Goal: Information Seeking & Learning: Learn about a topic

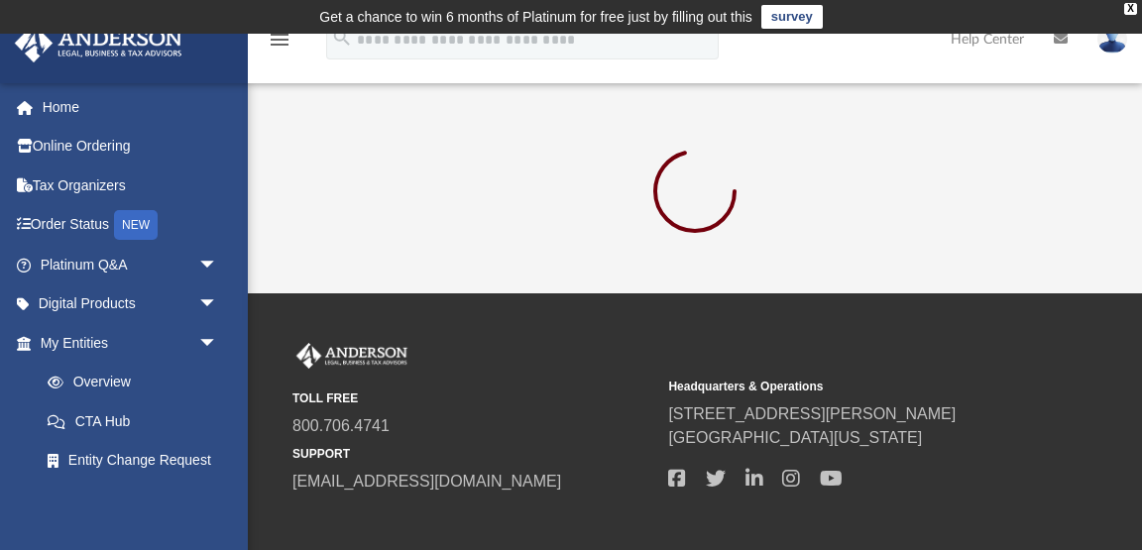
scroll to position [32, 0]
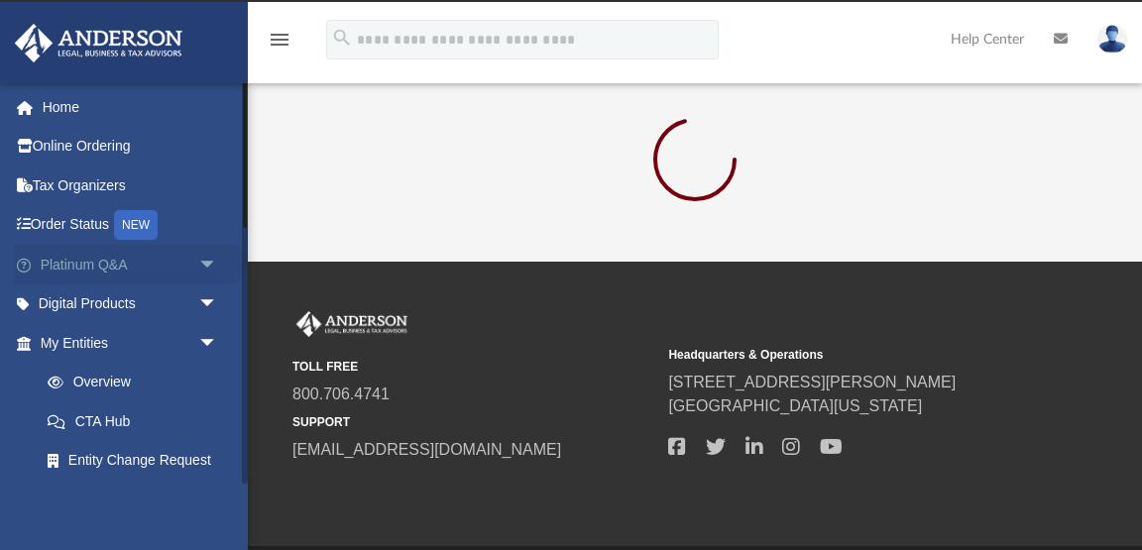
click at [122, 271] on link "Platinum Q&A arrow_drop_down" at bounding box center [131, 265] width 234 height 40
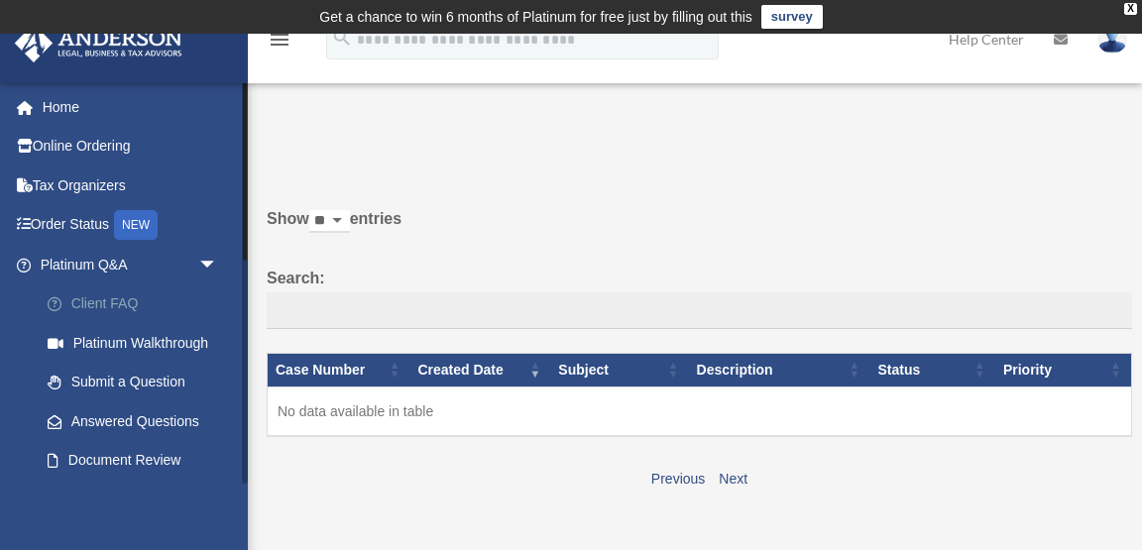
click at [126, 307] on link "Client FAQ" at bounding box center [138, 305] width 220 height 40
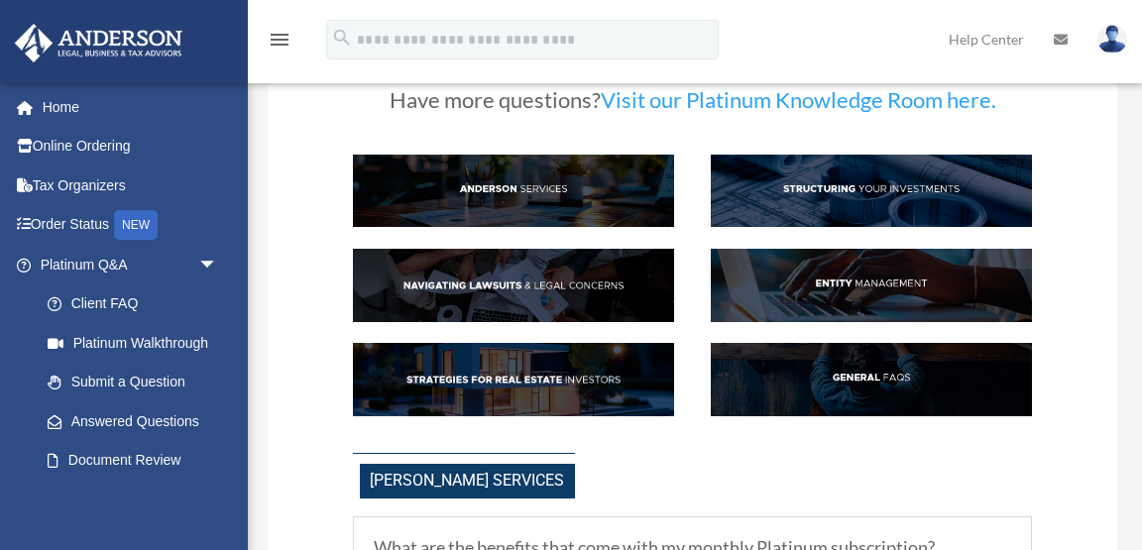
scroll to position [125, 0]
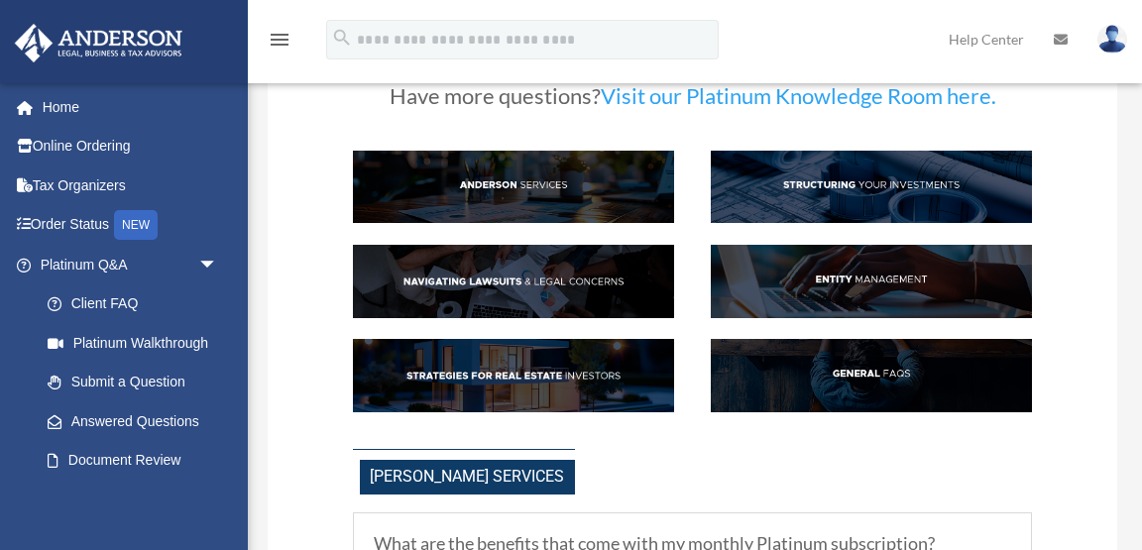
click at [863, 368] on img at bounding box center [871, 375] width 321 height 72
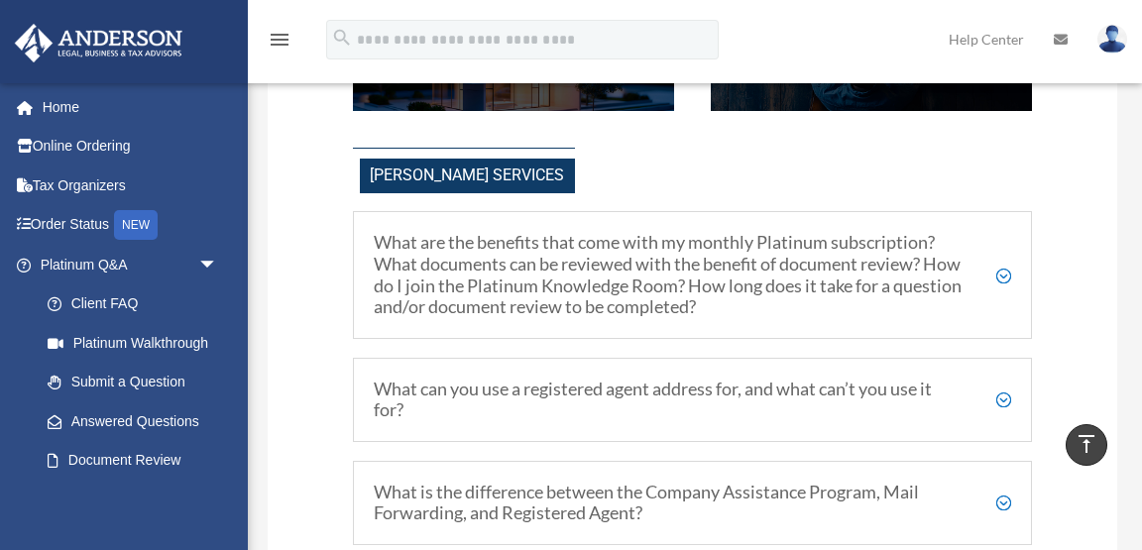
scroll to position [428, 0]
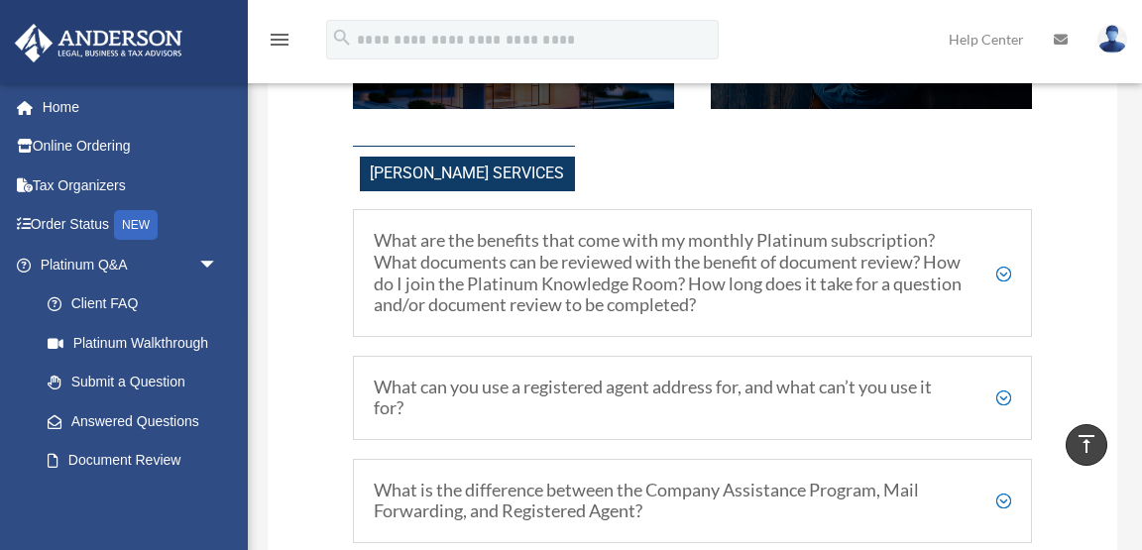
click at [897, 279] on h5 "What are the benefits that come with my monthly Platinum subscription? What doc…" at bounding box center [693, 272] width 639 height 85
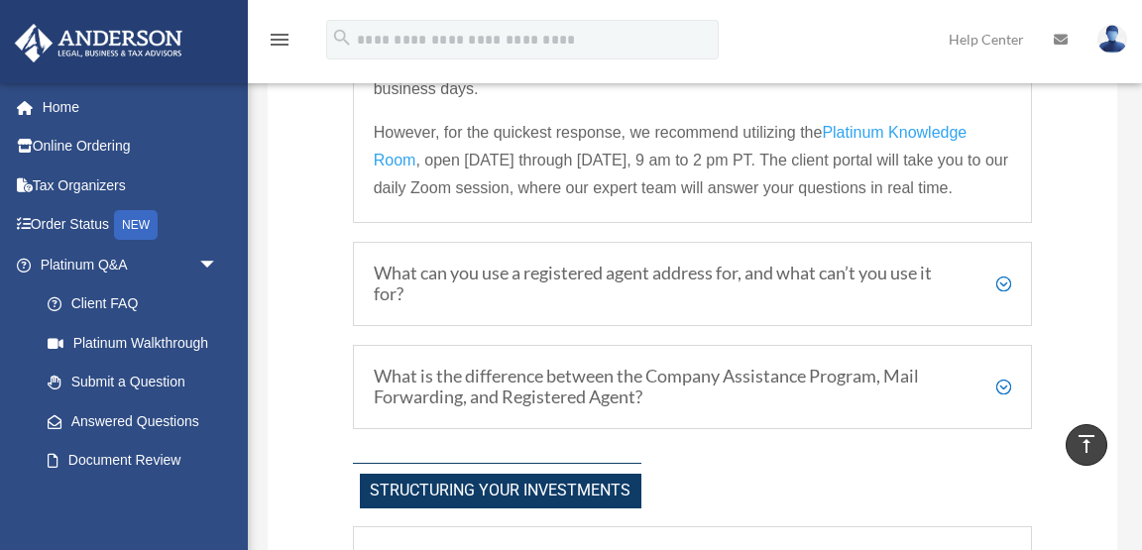
scroll to position [932, 0]
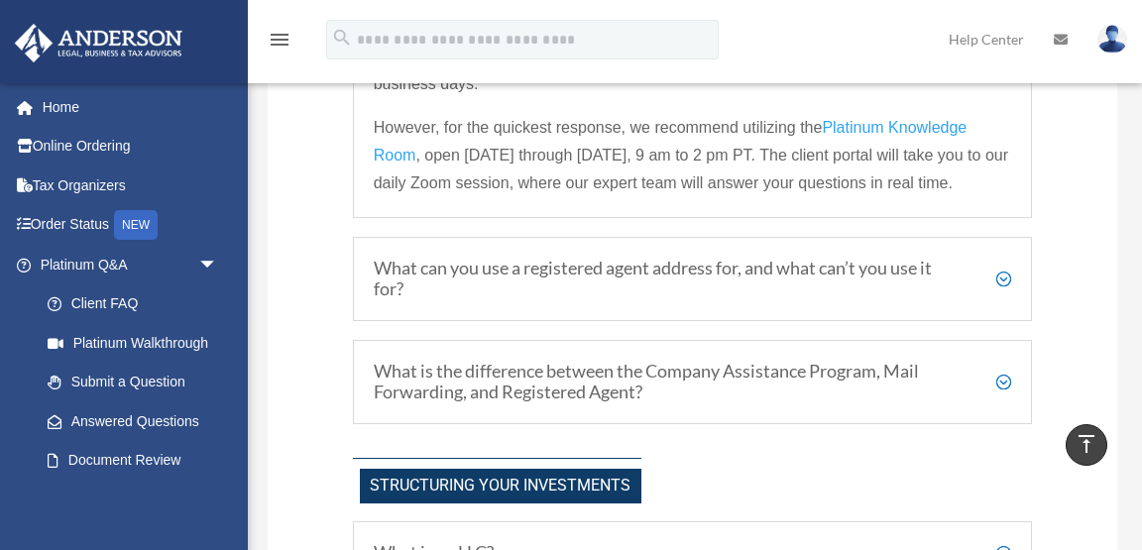
click at [894, 291] on h5 "What can you use a registered agent address for, and what can’t you use it for?" at bounding box center [693, 279] width 639 height 43
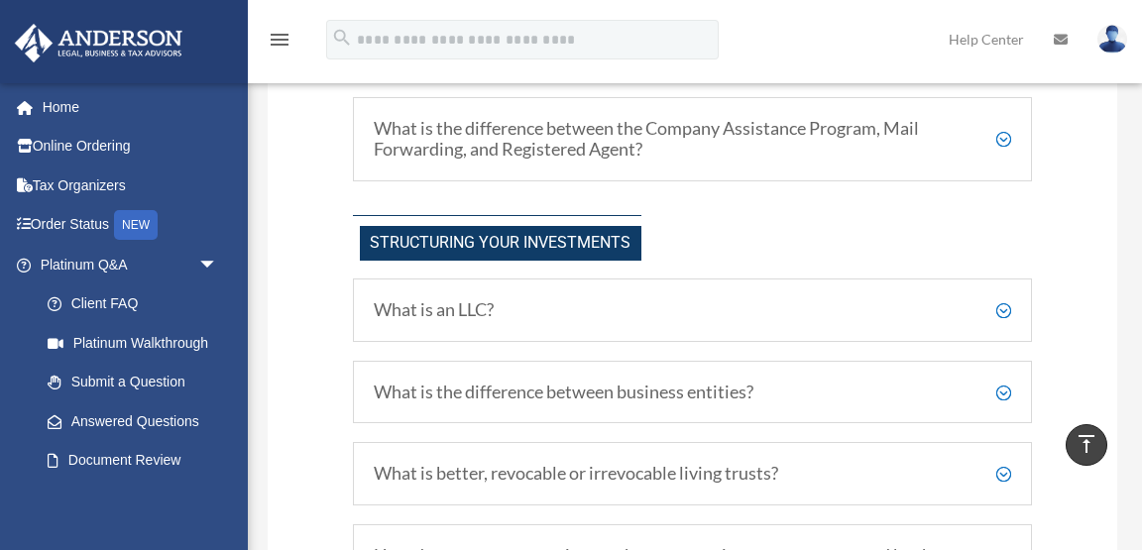
scroll to position [1106, 0]
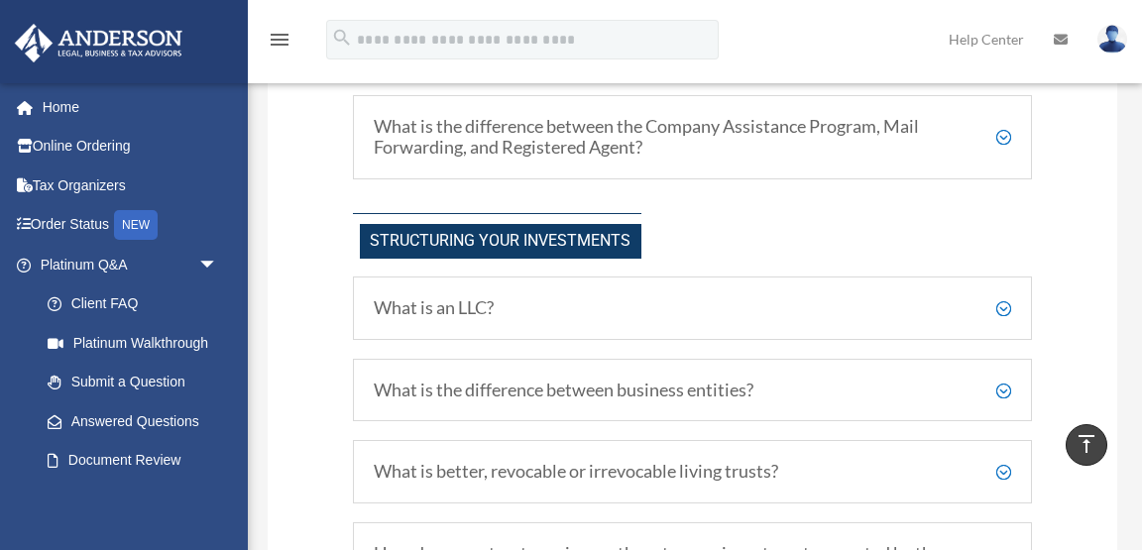
click at [886, 309] on h5 "What is an LLC?" at bounding box center [693, 308] width 639 height 22
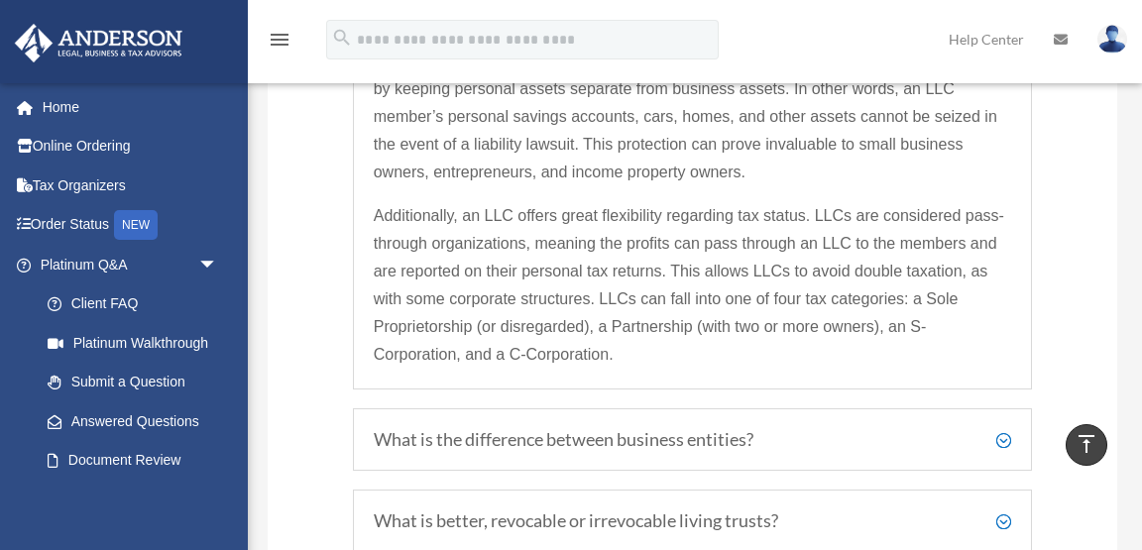
scroll to position [1478, 0]
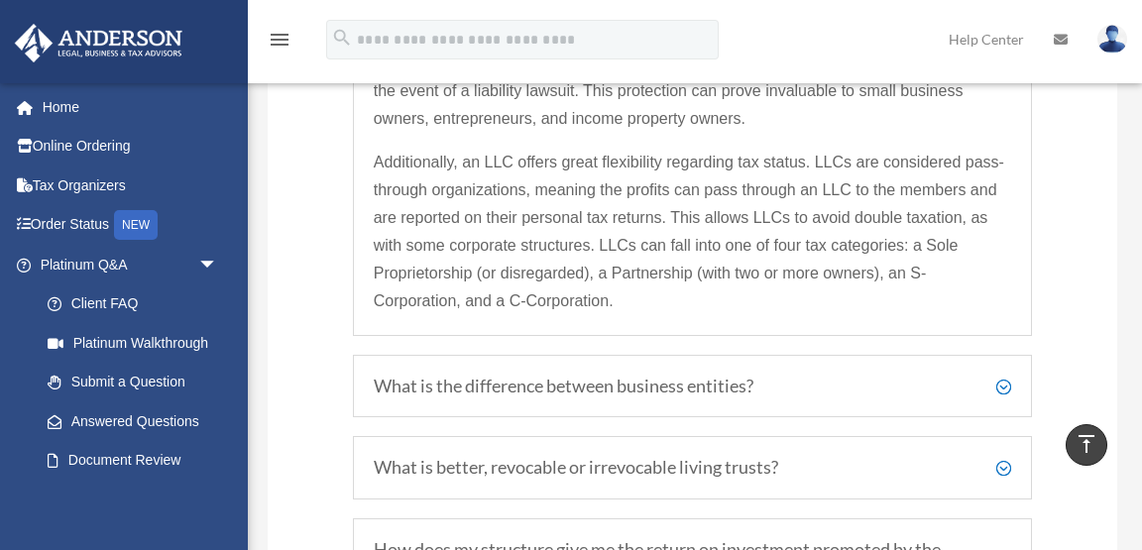
click at [798, 387] on h5 "What is the difference between business entities?" at bounding box center [693, 387] width 639 height 22
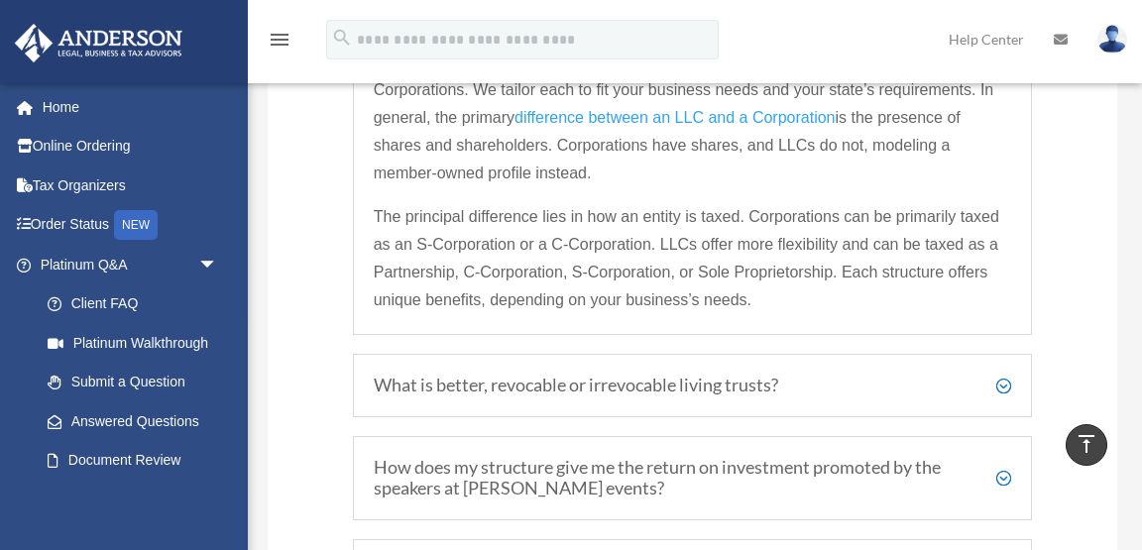
scroll to position [1479, 0]
click at [796, 387] on h5 "What is better, revocable or irrevocable living trusts?" at bounding box center [693, 384] width 639 height 22
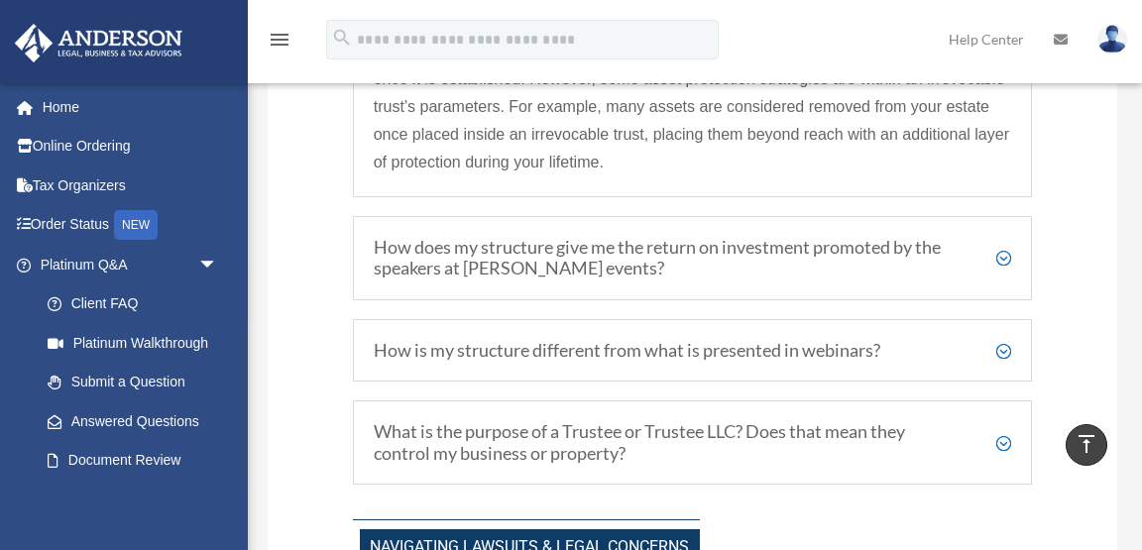
scroll to position [1755, 0]
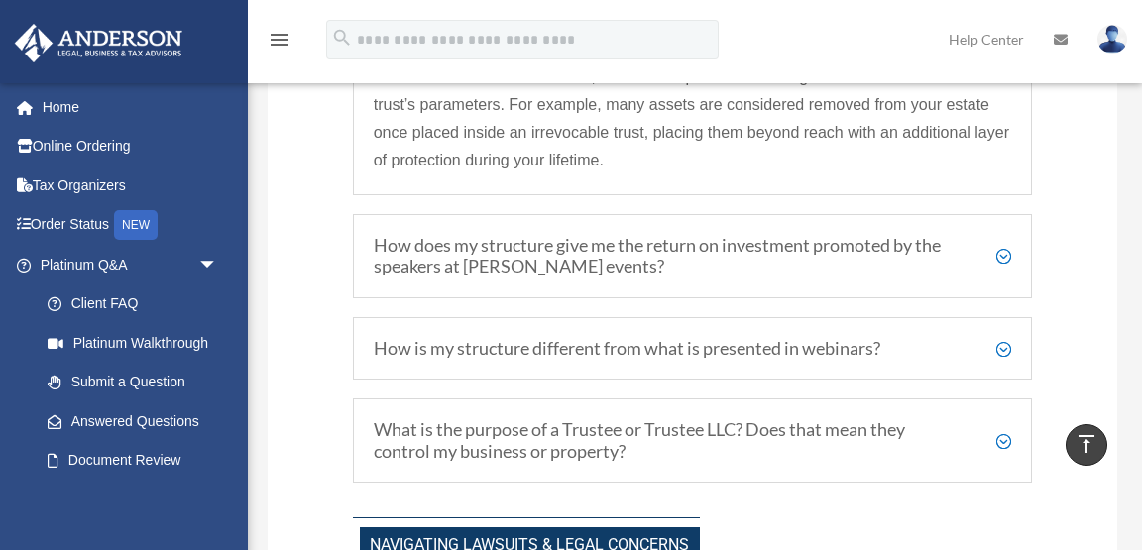
click at [804, 260] on h5 "How does my structure give me the return on investment promoted by the speakers…" at bounding box center [693, 256] width 639 height 43
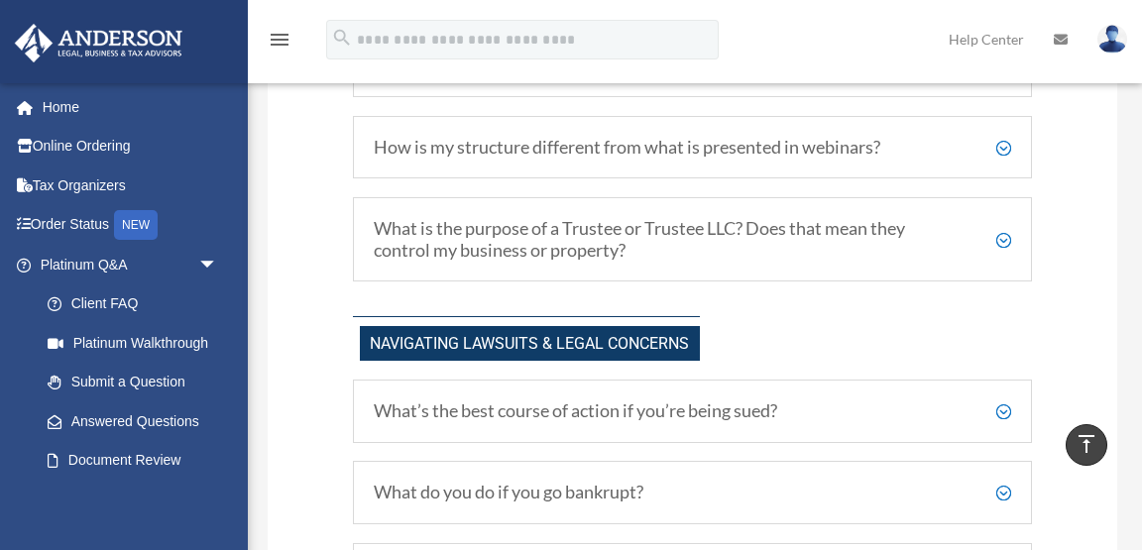
scroll to position [1920, 0]
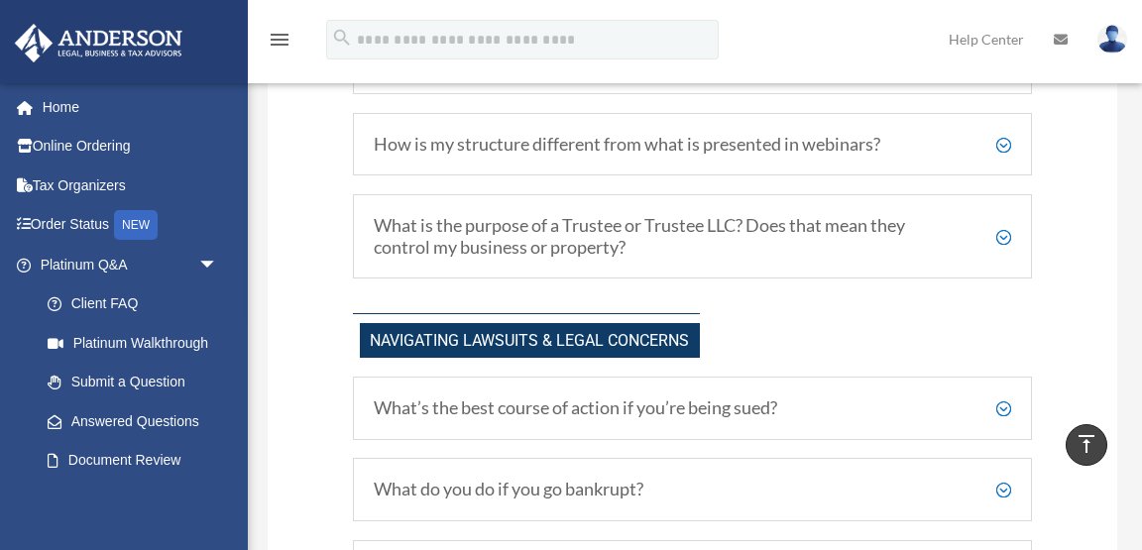
click at [769, 138] on h5 "How is my structure different from what is presented in webinars?" at bounding box center [693, 145] width 639 height 22
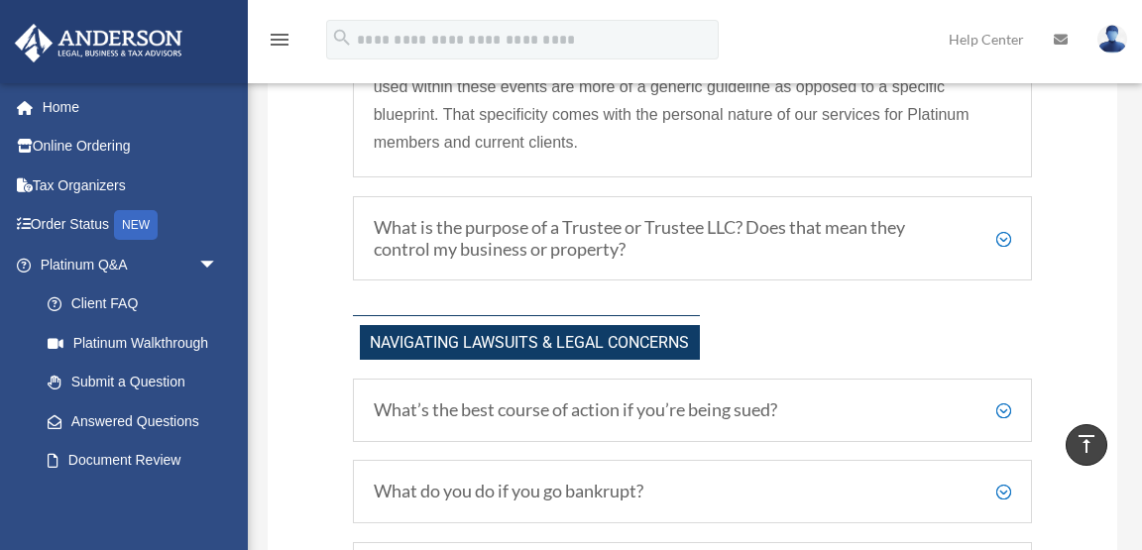
scroll to position [1937, 0]
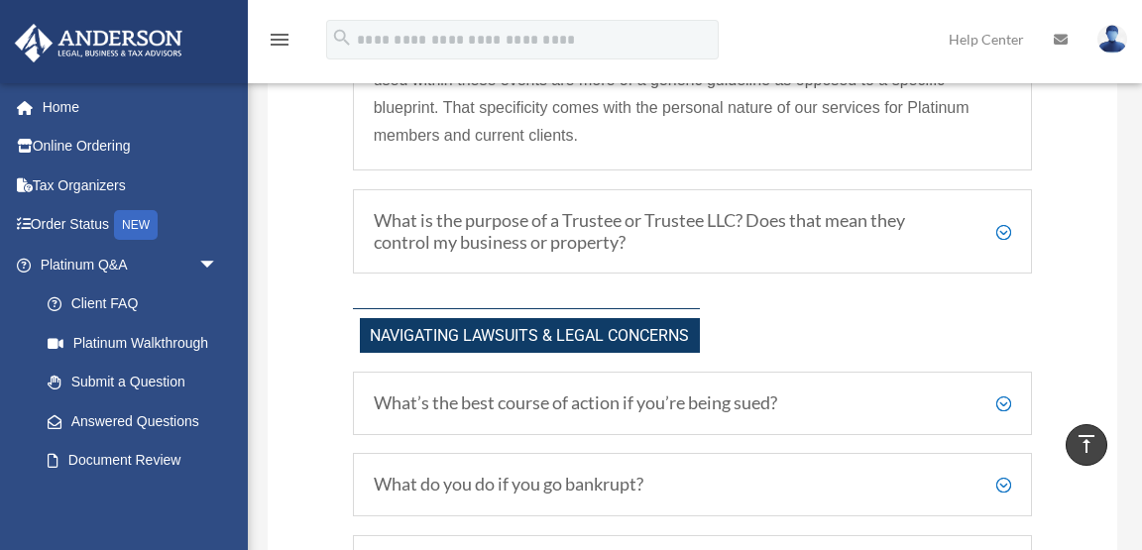
click at [774, 215] on h5 "What is the purpose of a Trustee or Trustee LLC? Does that mean they control my…" at bounding box center [693, 231] width 639 height 43
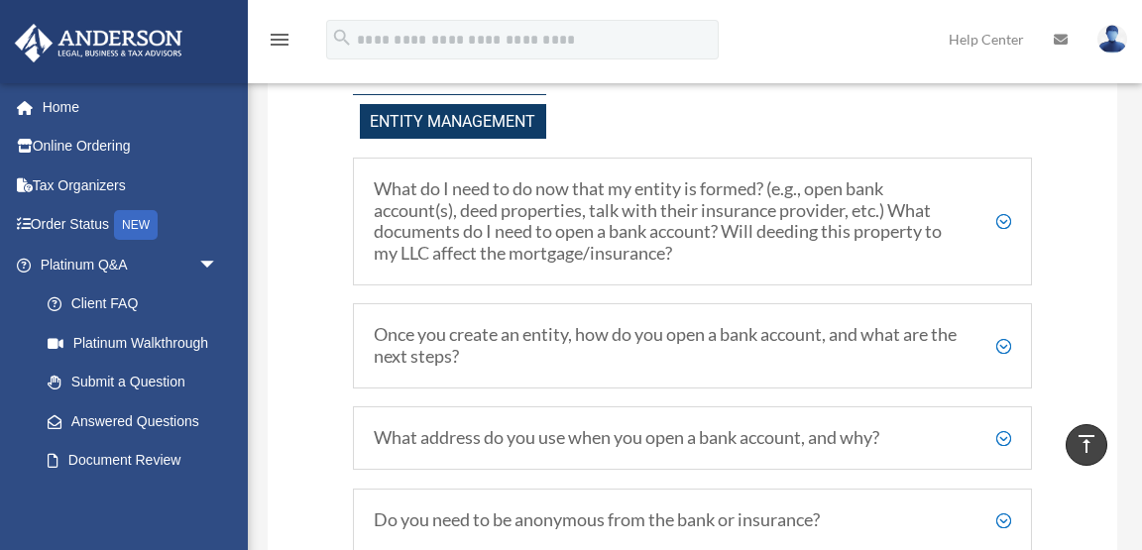
scroll to position [2624, 0]
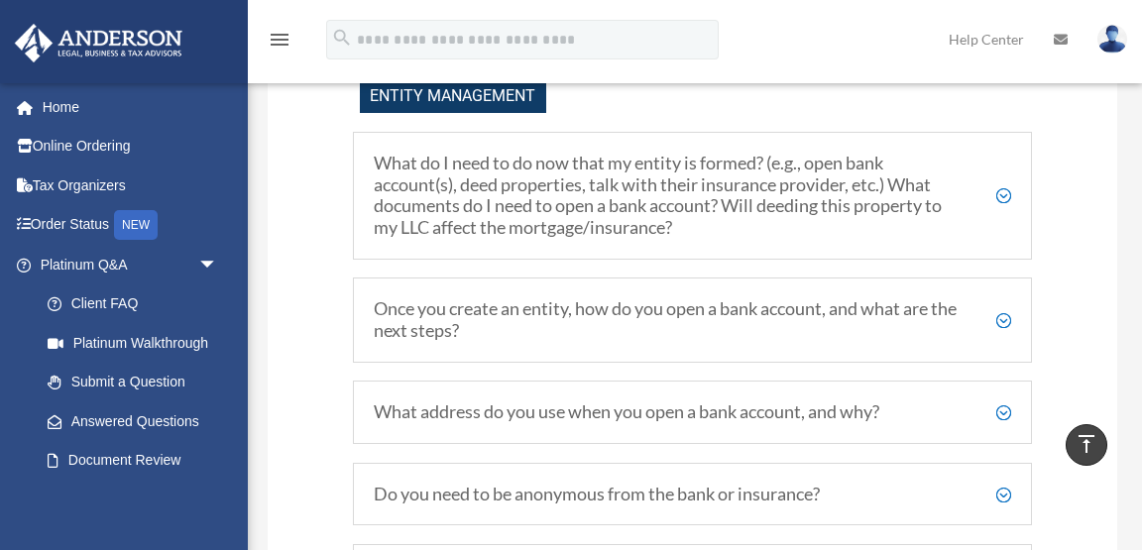
click at [778, 201] on h5 "What do I need to do now that my entity is formed? (e.g., open bank account(s),…" at bounding box center [693, 195] width 639 height 85
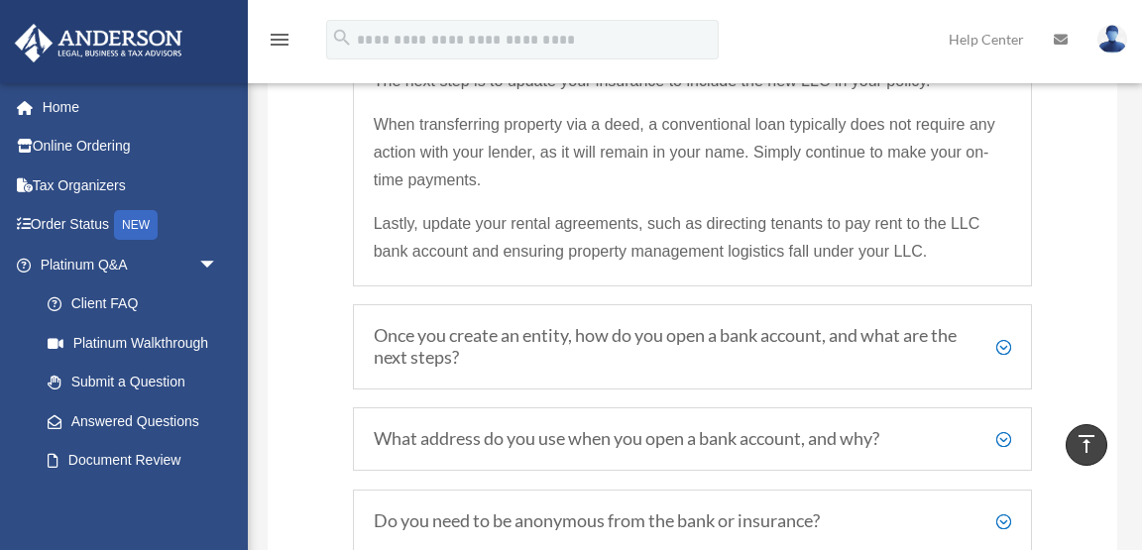
scroll to position [2915, 0]
click at [787, 325] on h5 "Once you create an entity, how do you open a bank account, and what are the nex…" at bounding box center [693, 345] width 639 height 43
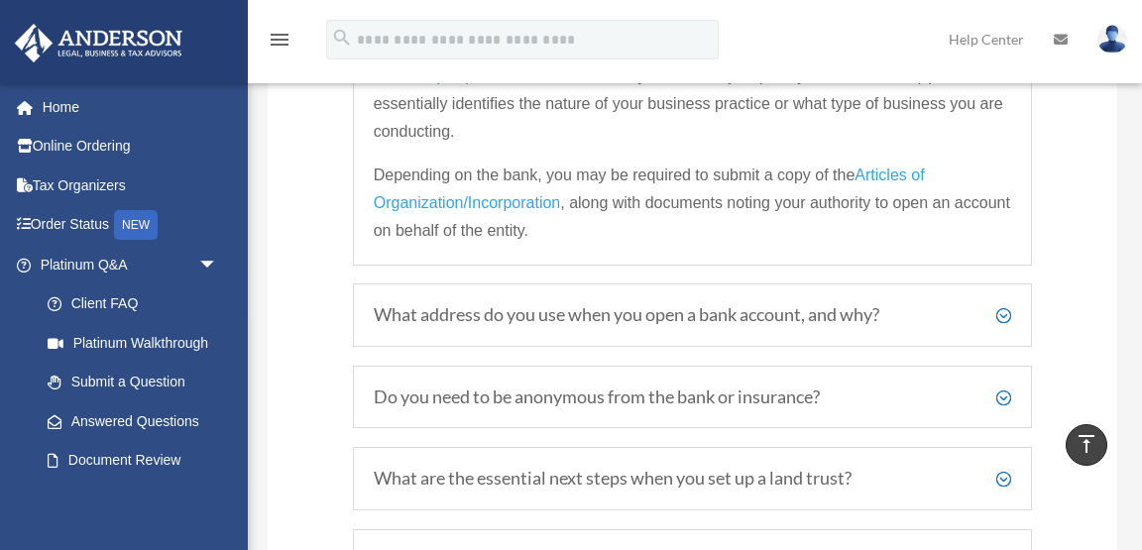
scroll to position [2962, 0]
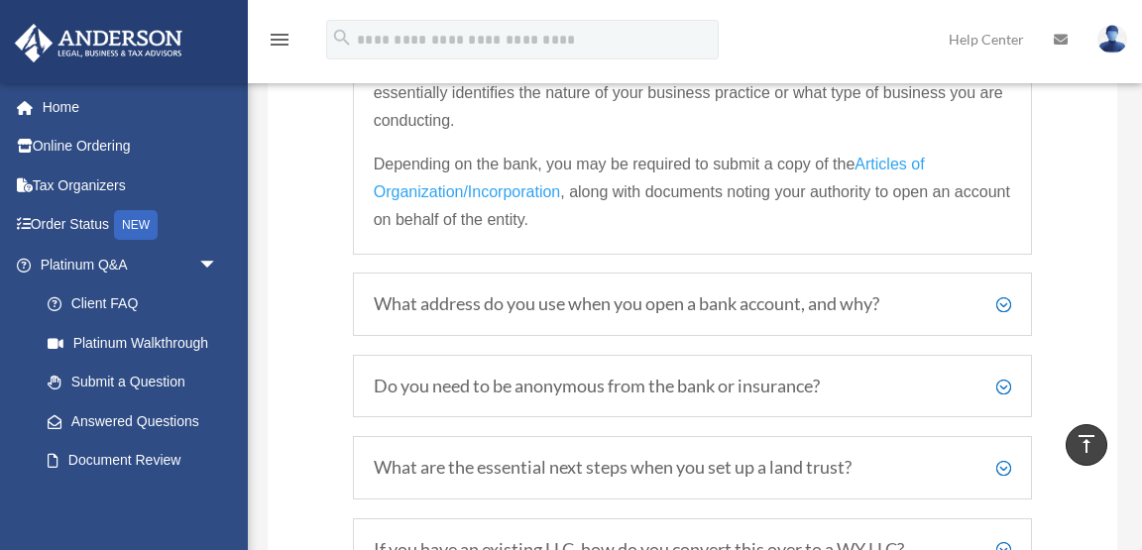
click at [784, 307] on div "What address do you use when you open a bank account, and why? You can use your…" at bounding box center [693, 304] width 680 height 63
click at [785, 297] on h5 "What address do you use when you open a bank account, and why?" at bounding box center [693, 305] width 639 height 22
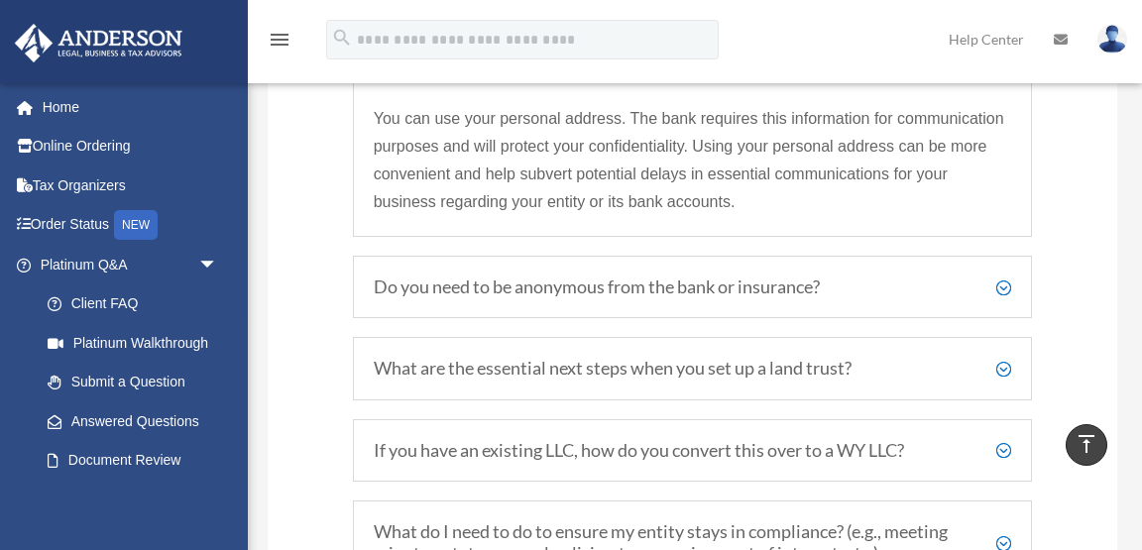
click at [784, 282] on h5 "Do you need to be anonymous from the bank or insurance?" at bounding box center [693, 288] width 639 height 22
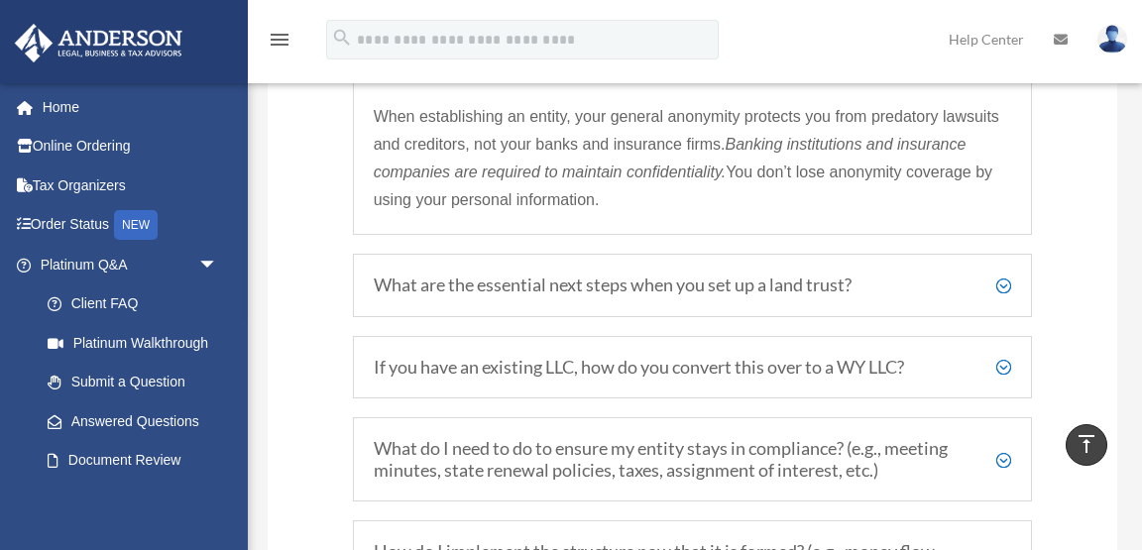
scroll to position [3149, 0]
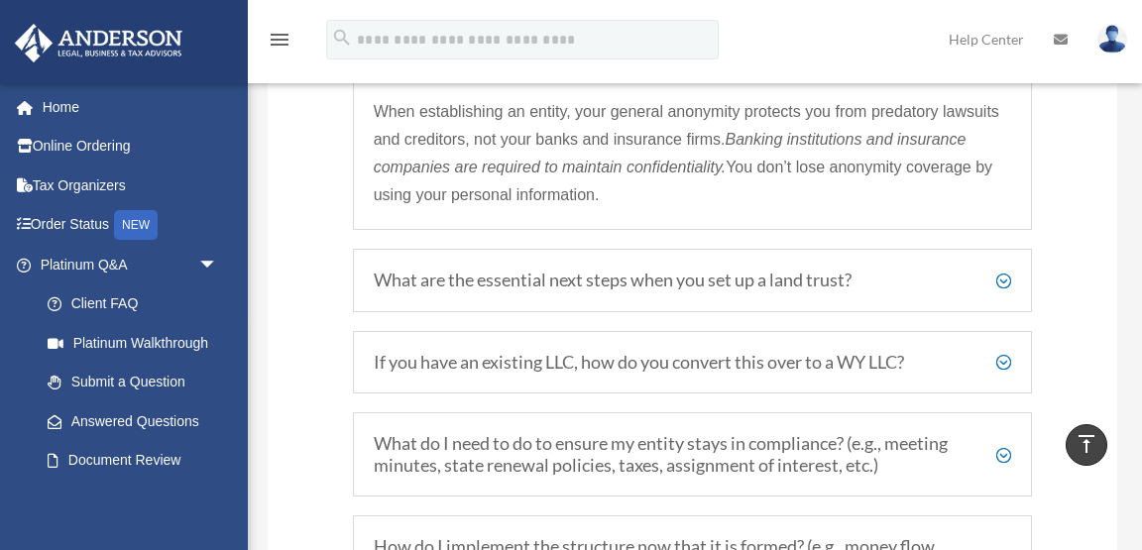
click at [784, 282] on h5 "What are the essential next steps when you set up a land trust?" at bounding box center [693, 281] width 639 height 22
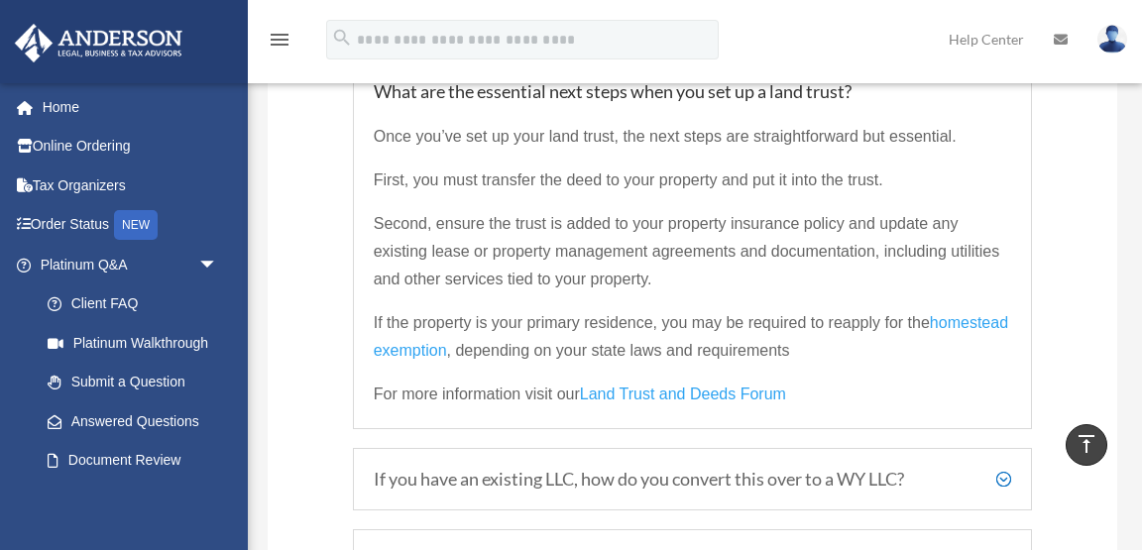
scroll to position [3114, 0]
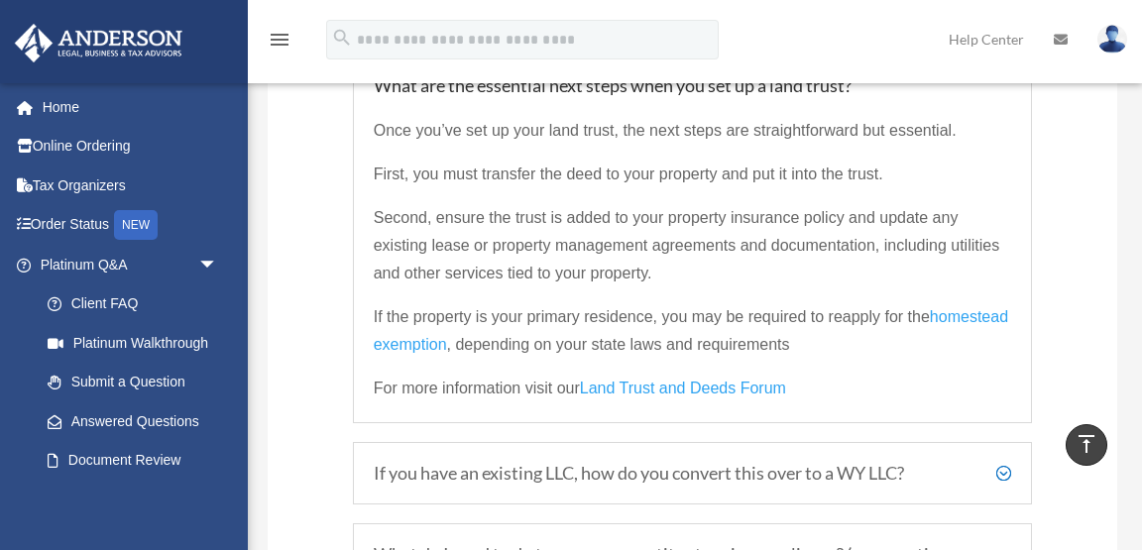
click at [630, 380] on link "Land Trust and Deeds Forum" at bounding box center [683, 393] width 206 height 27
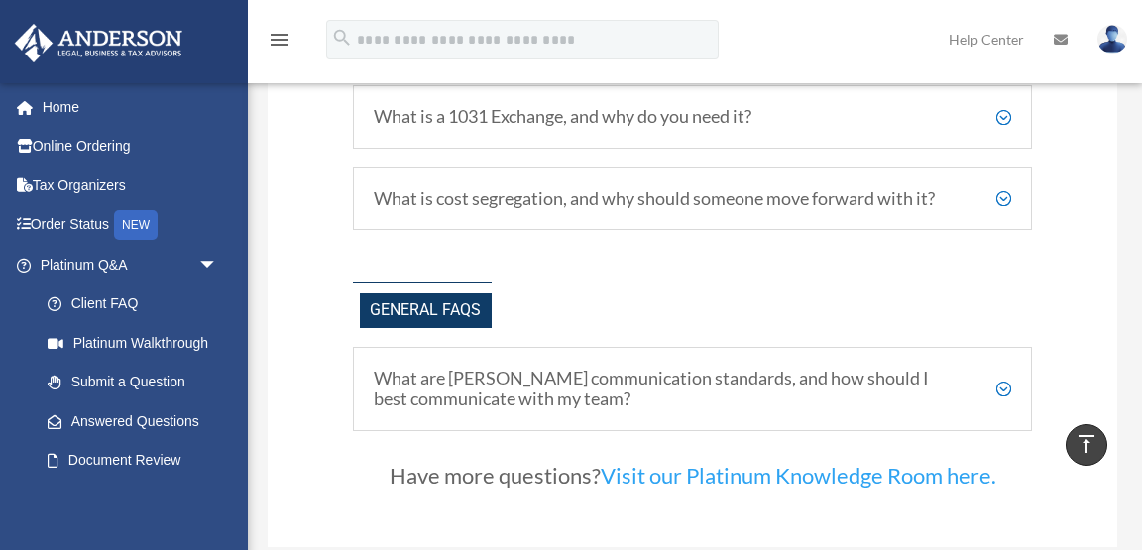
scroll to position [3758, 0]
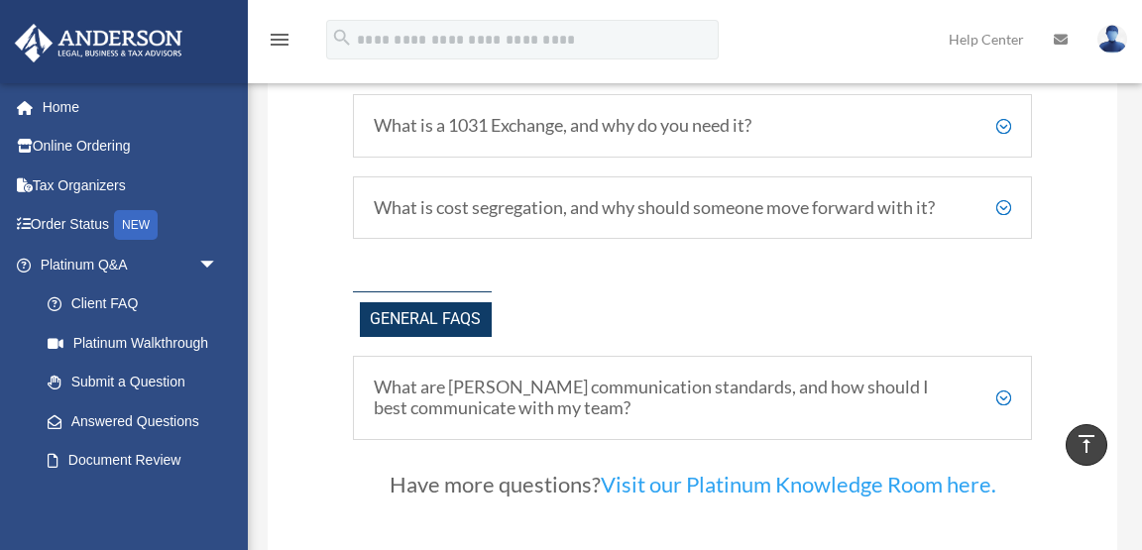
click at [864, 377] on h5 "What are [PERSON_NAME] communication standards, and how should I best communica…" at bounding box center [693, 398] width 639 height 43
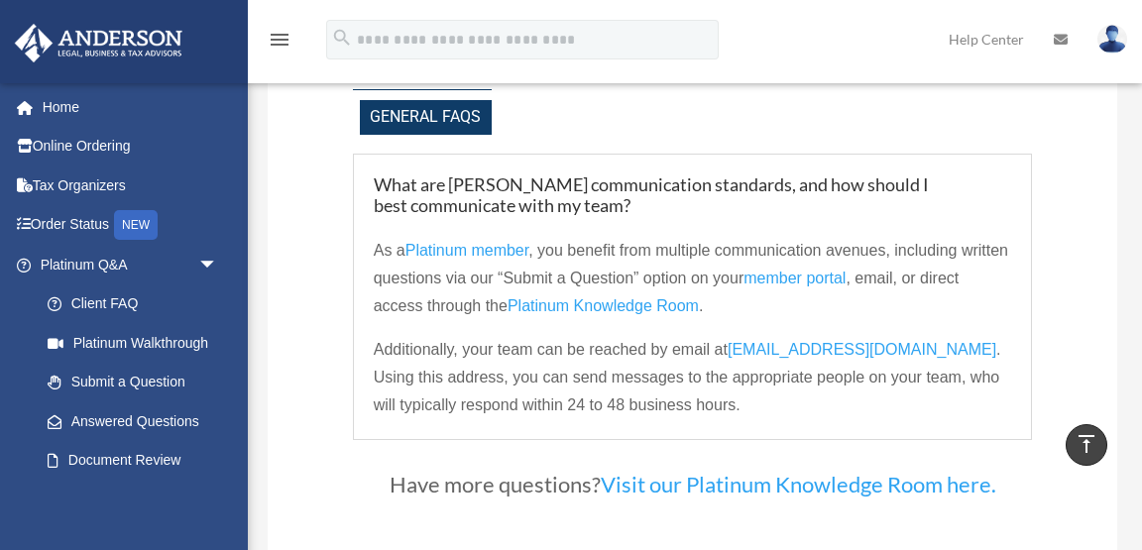
scroll to position [3967, 0]
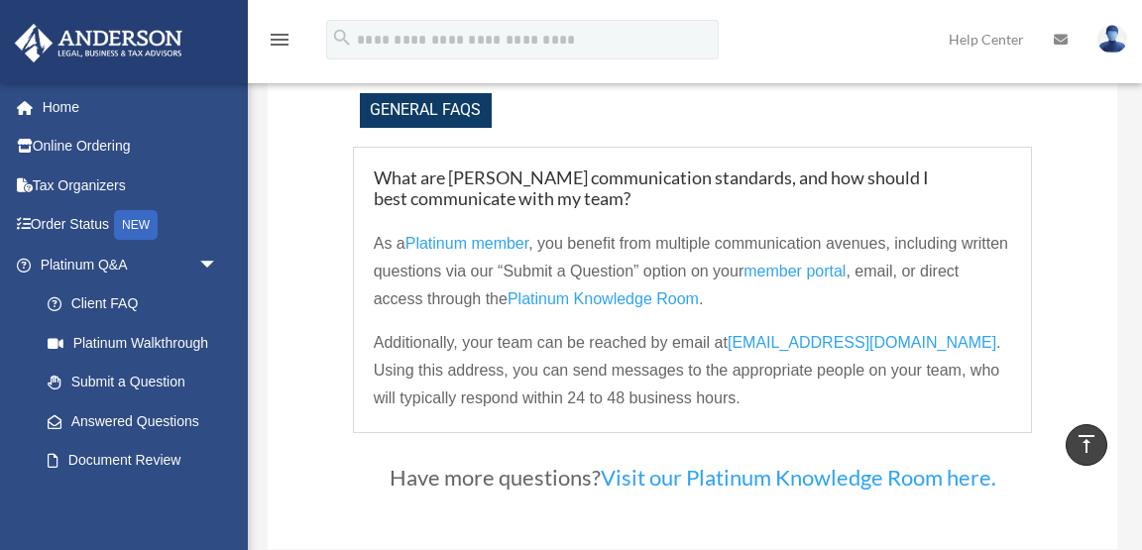
click at [828, 334] on span "[EMAIL_ADDRESS][DOMAIN_NAME]" at bounding box center [862, 342] width 269 height 17
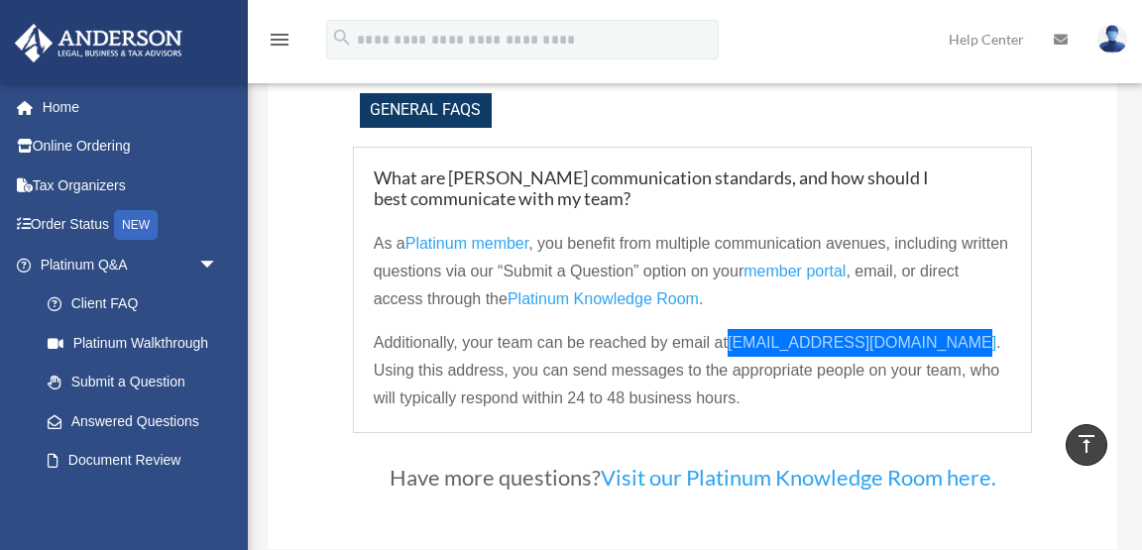
copy span "[EMAIL_ADDRESS][DOMAIN_NAME]"
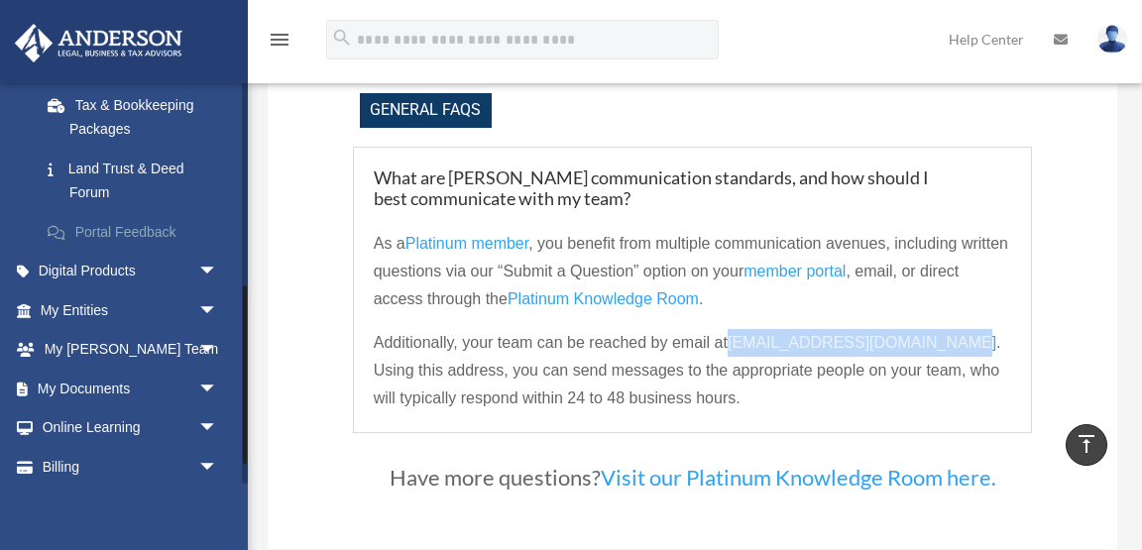
scroll to position [459, 0]
click at [136, 316] on link "My Entities arrow_drop_down" at bounding box center [131, 310] width 234 height 40
click at [201, 309] on span "arrow_drop_down" at bounding box center [218, 310] width 40 height 41
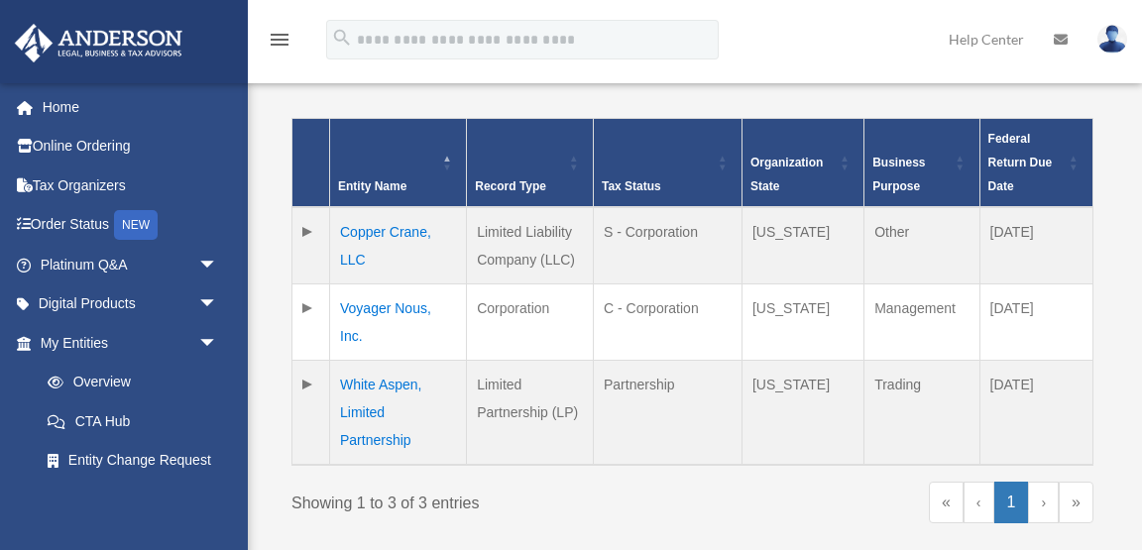
scroll to position [453, 0]
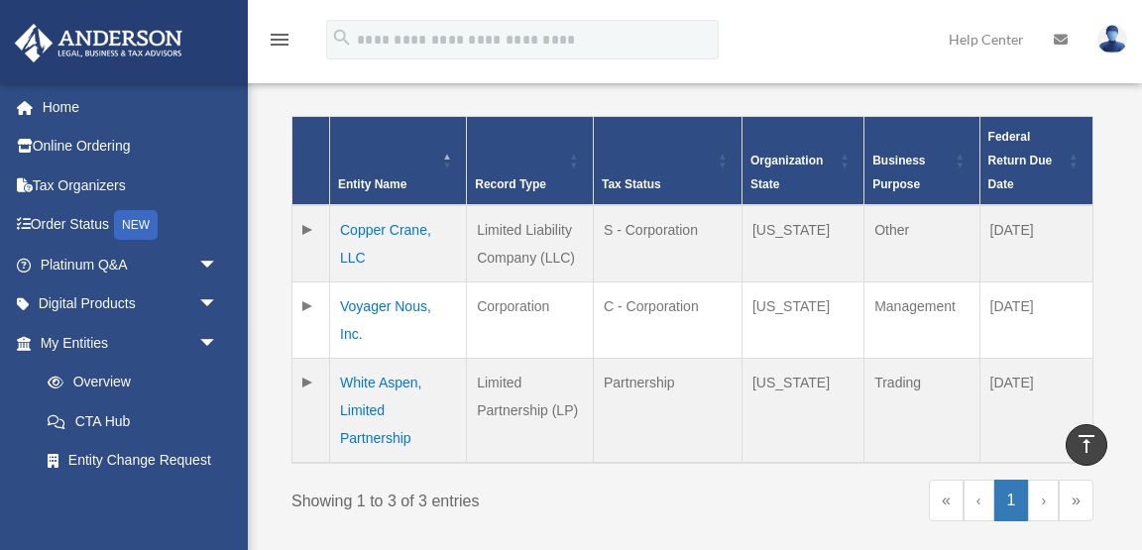
click at [372, 283] on td "Voyager Nous, Inc." at bounding box center [398, 321] width 137 height 76
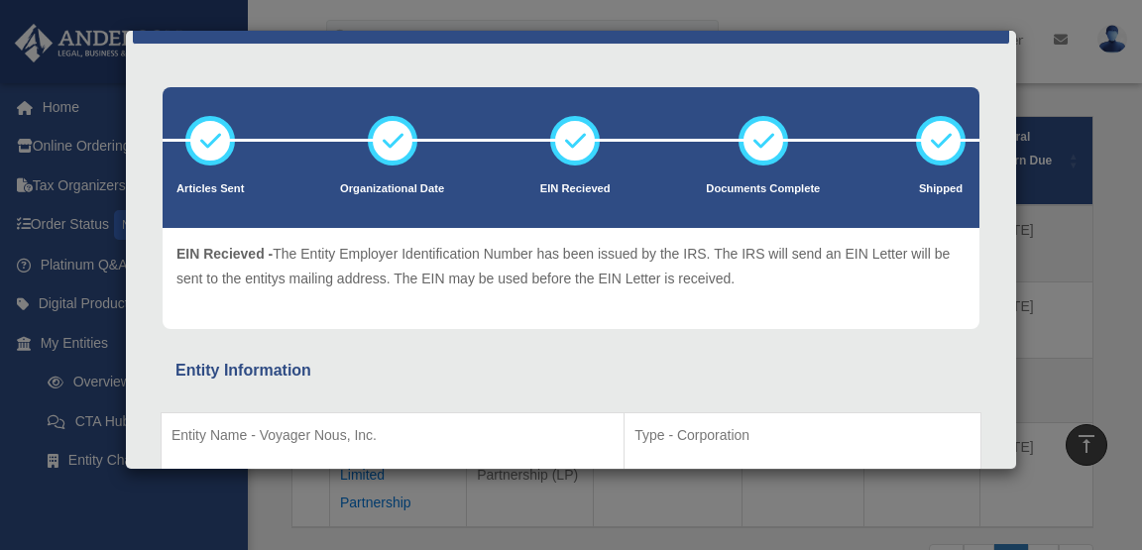
scroll to position [0, 0]
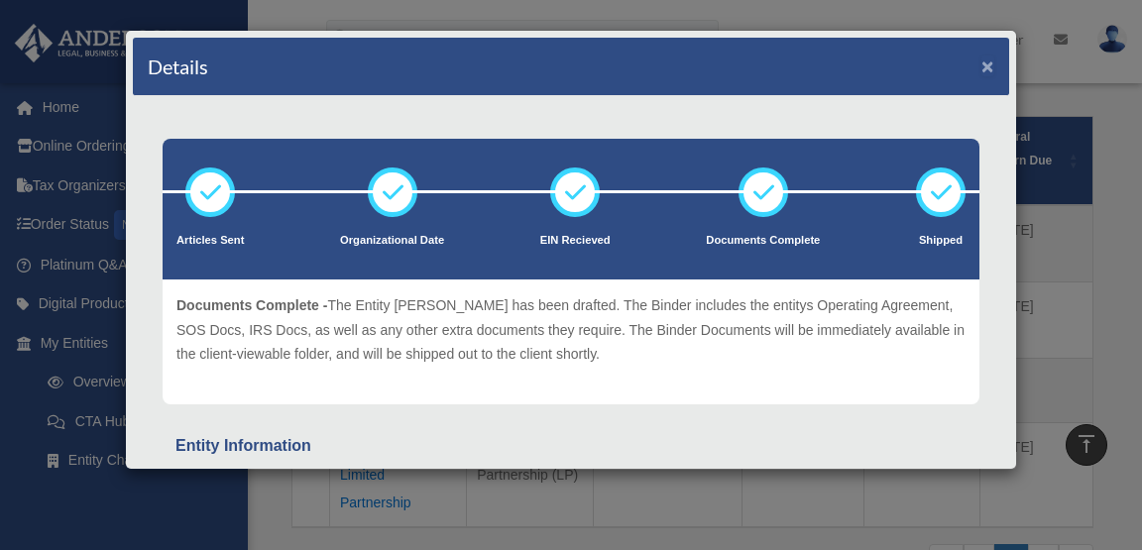
click at [987, 65] on button "×" at bounding box center [988, 66] width 13 height 21
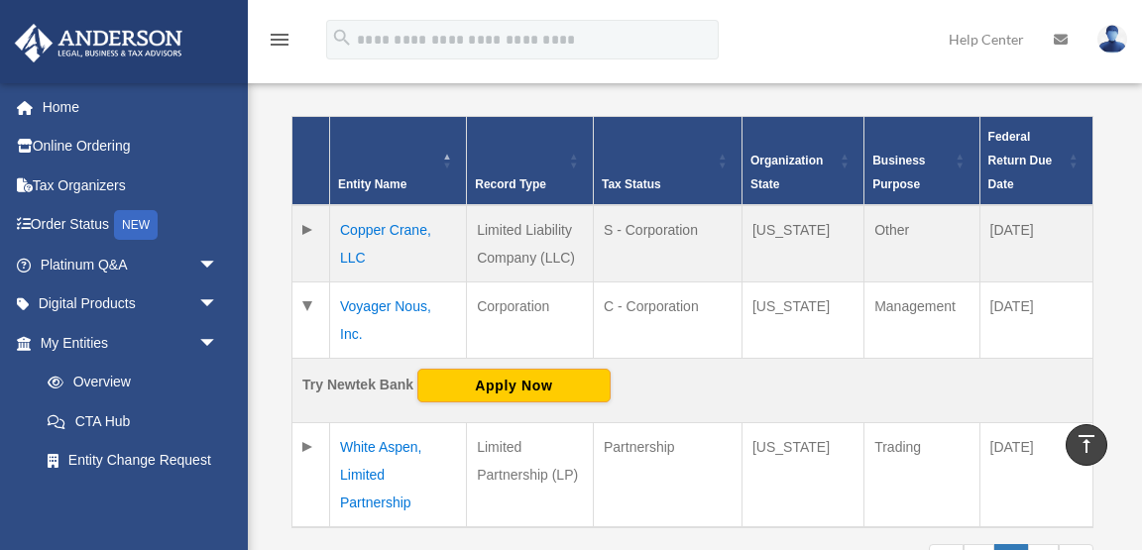
click at [408, 205] on td "Copper Crane, LLC" at bounding box center [398, 243] width 137 height 77
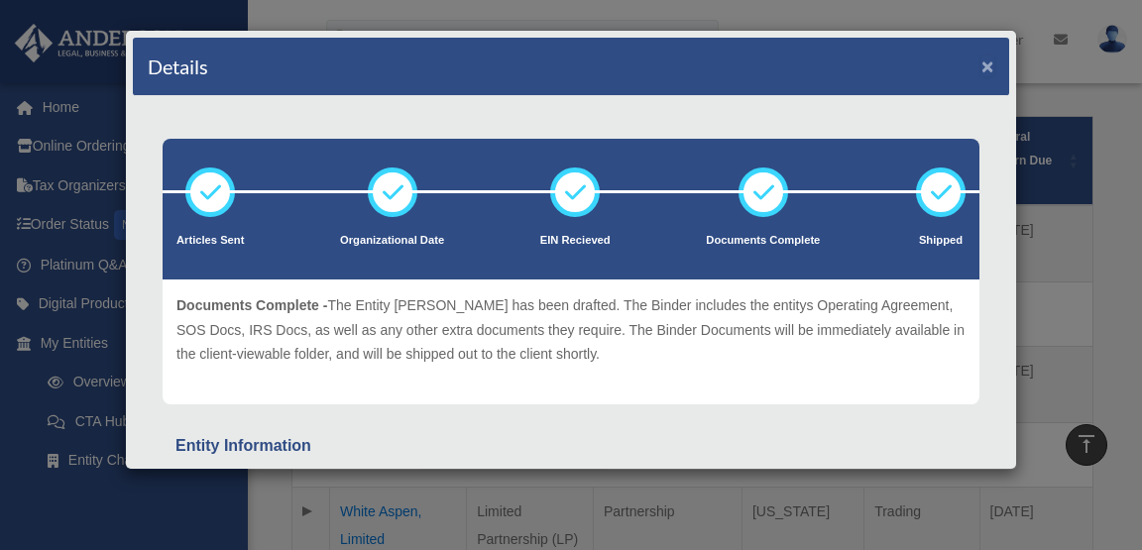
click at [991, 64] on button "×" at bounding box center [988, 66] width 13 height 21
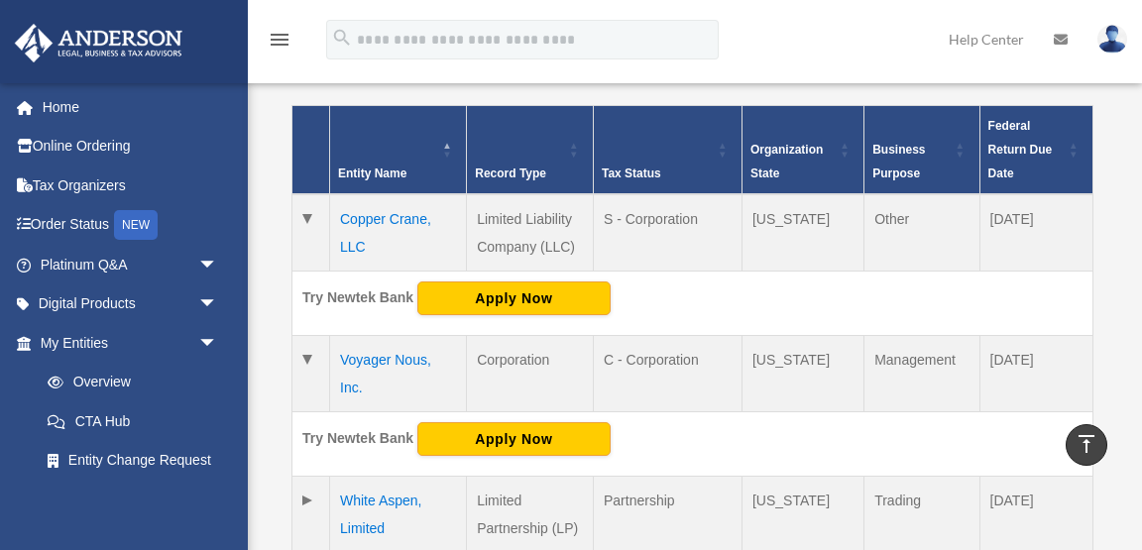
scroll to position [462, 0]
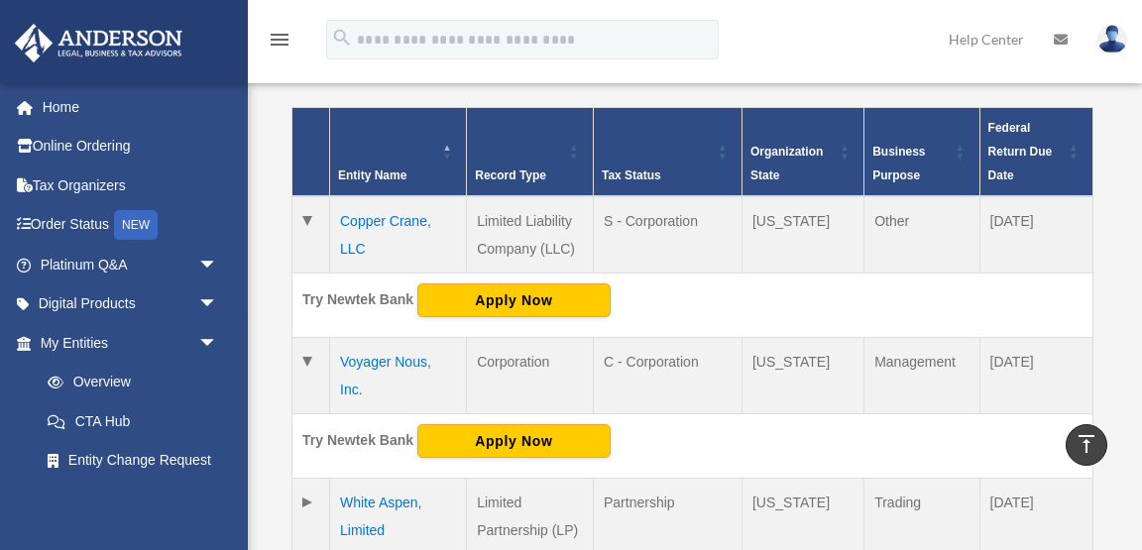
click at [403, 196] on td "Copper Crane, LLC" at bounding box center [398, 234] width 137 height 77
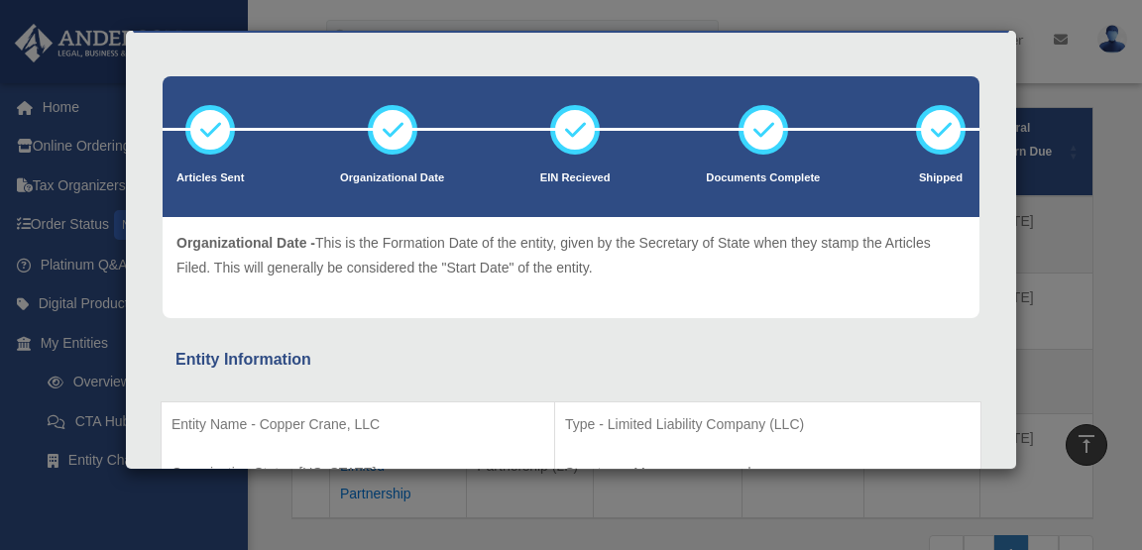
scroll to position [0, 0]
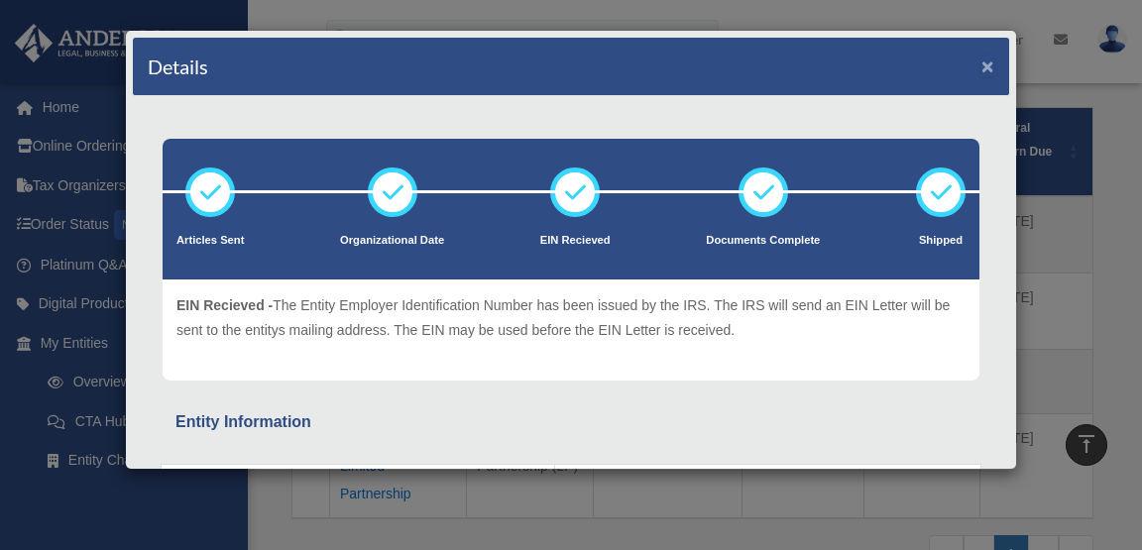
click at [987, 63] on button "×" at bounding box center [988, 66] width 13 height 21
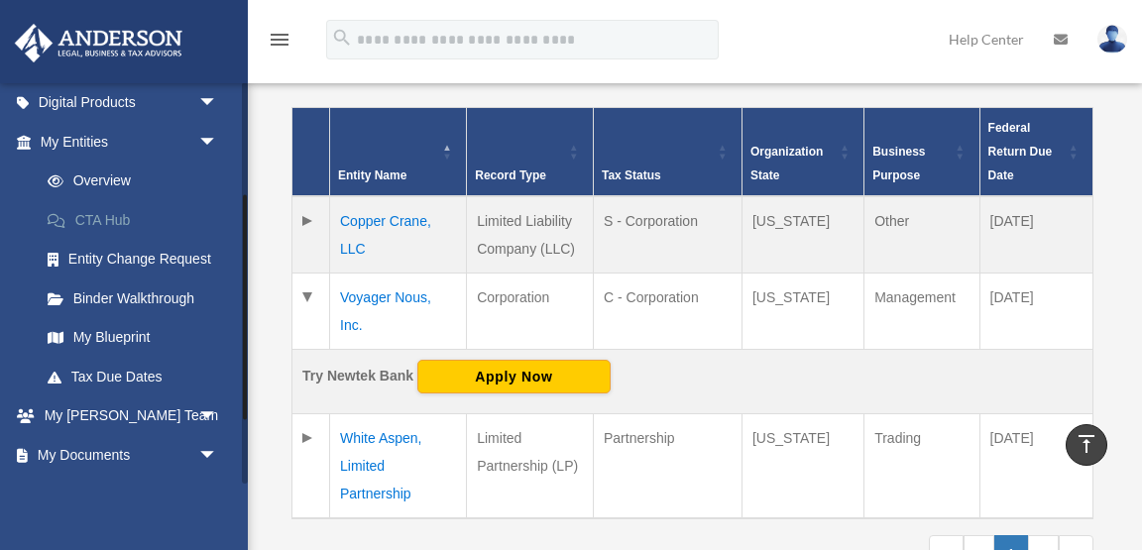
scroll to position [204, 0]
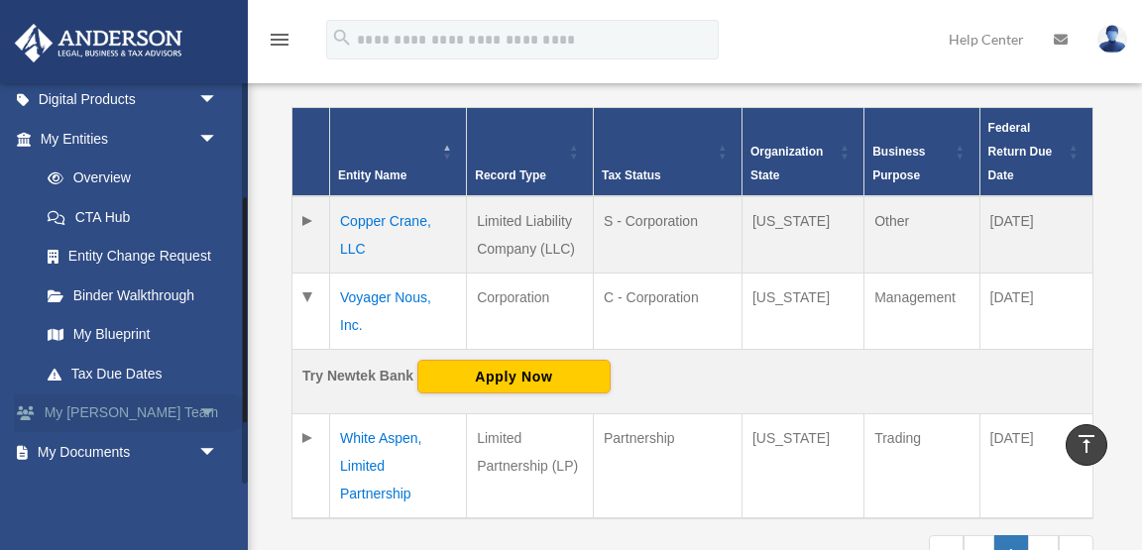
click at [122, 405] on link "My Anderson Team arrow_drop_down" at bounding box center [131, 414] width 234 height 40
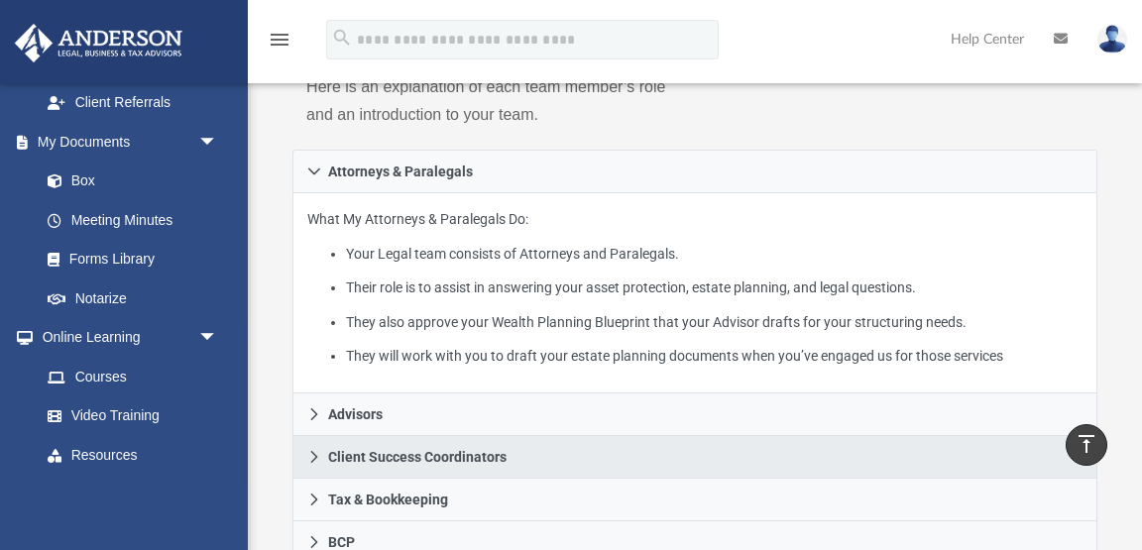
scroll to position [438, 0]
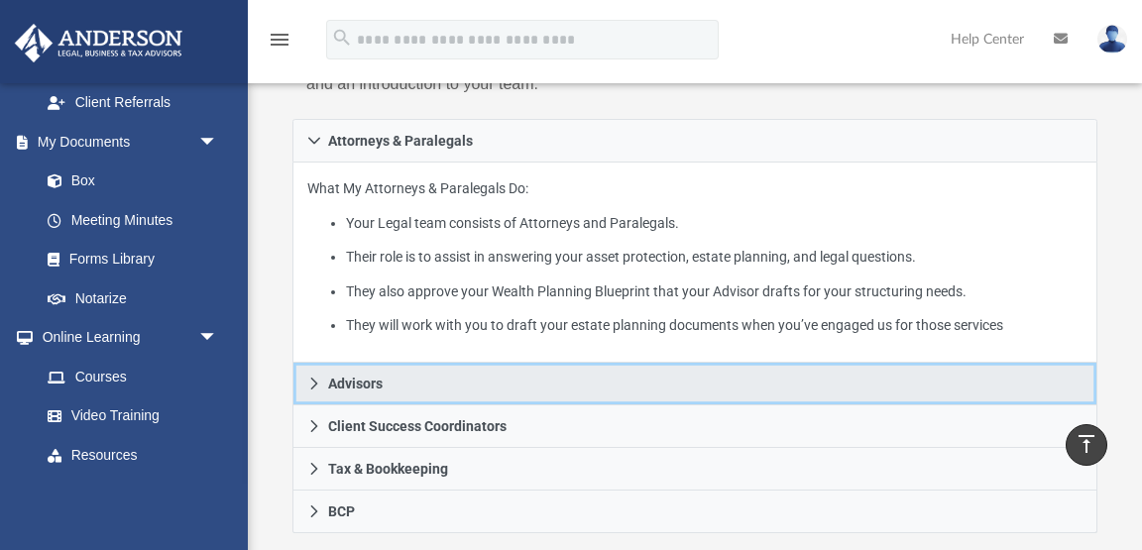
click at [365, 384] on span "Advisors" at bounding box center [355, 384] width 55 height 14
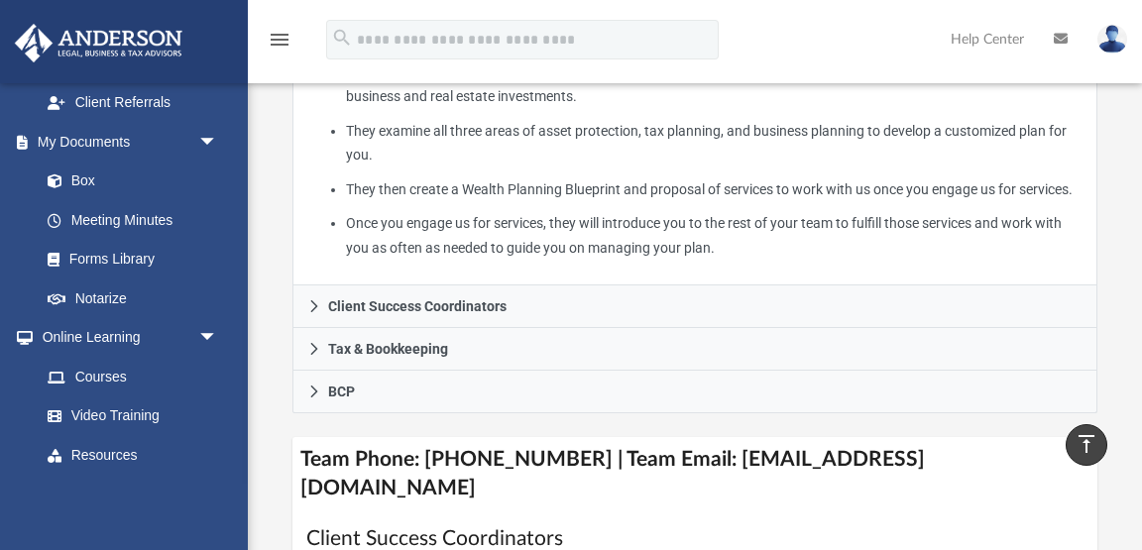
scroll to position [633, 0]
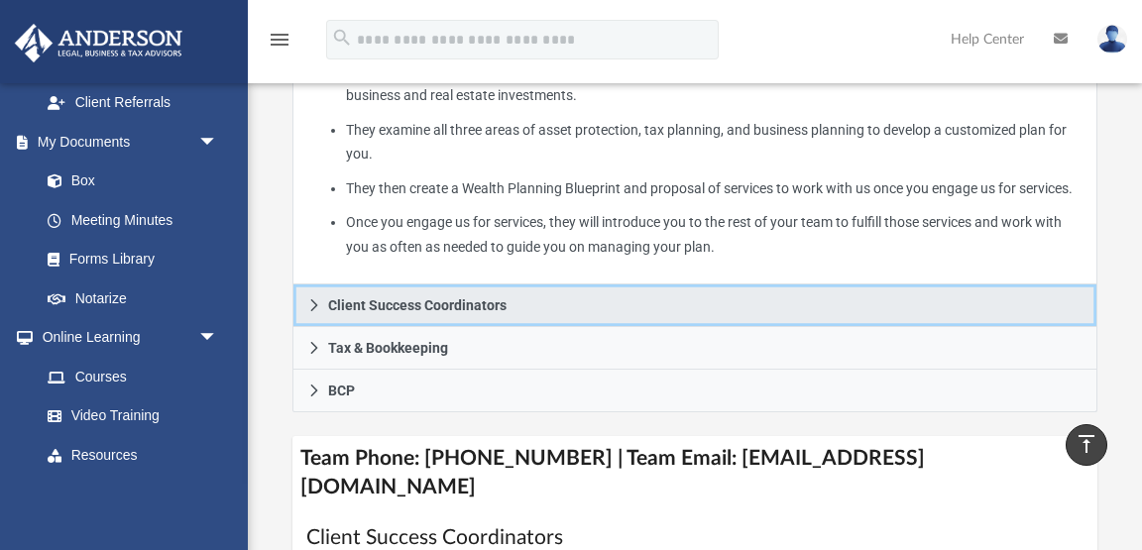
click at [445, 312] on span "Client Success Coordinators" at bounding box center [417, 305] width 178 height 14
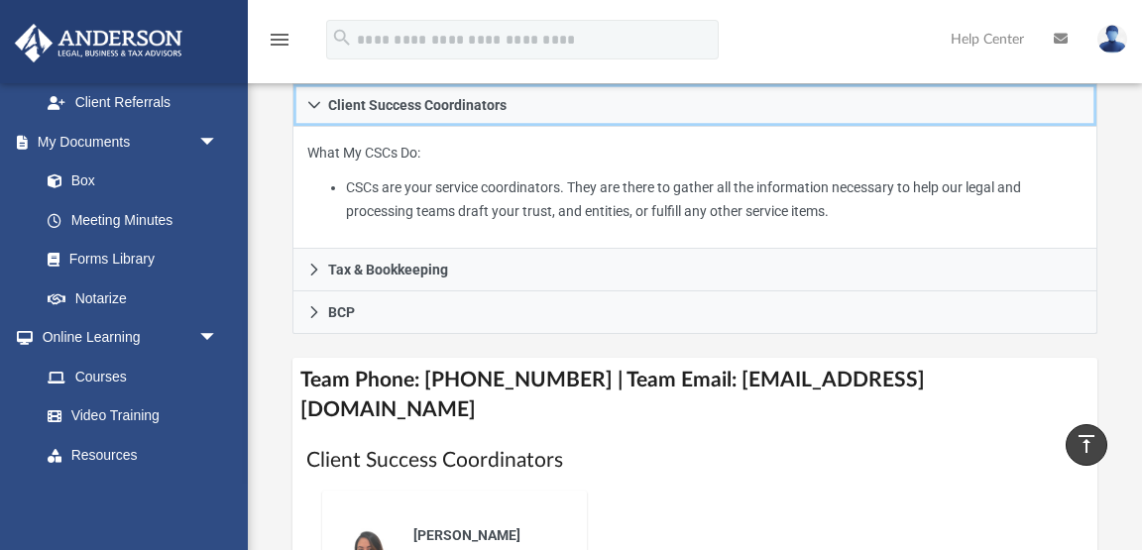
scroll to position [551, 0]
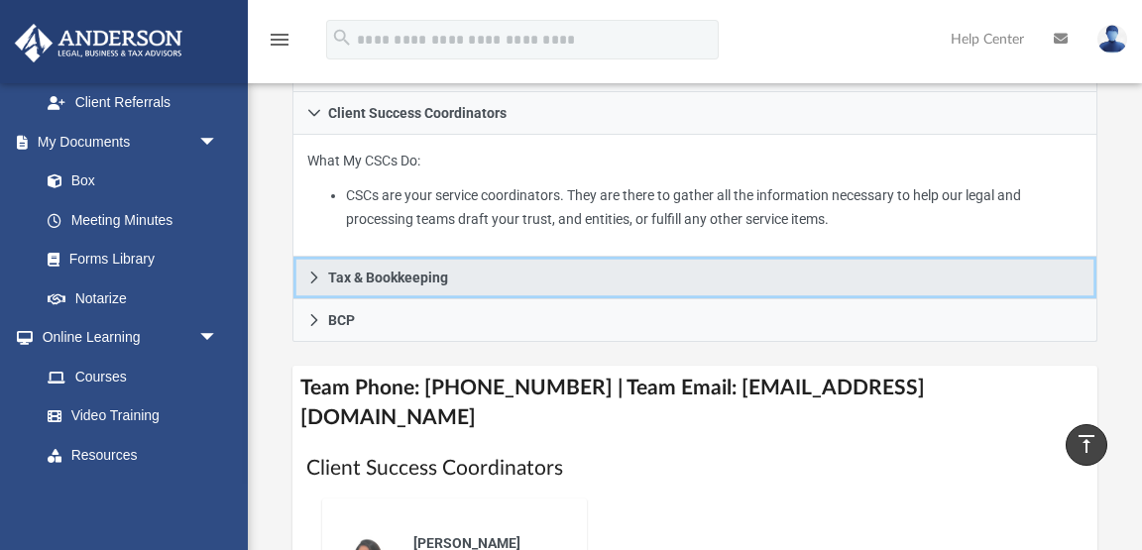
click at [460, 279] on link "Tax & Bookkeeping" at bounding box center [695, 278] width 805 height 43
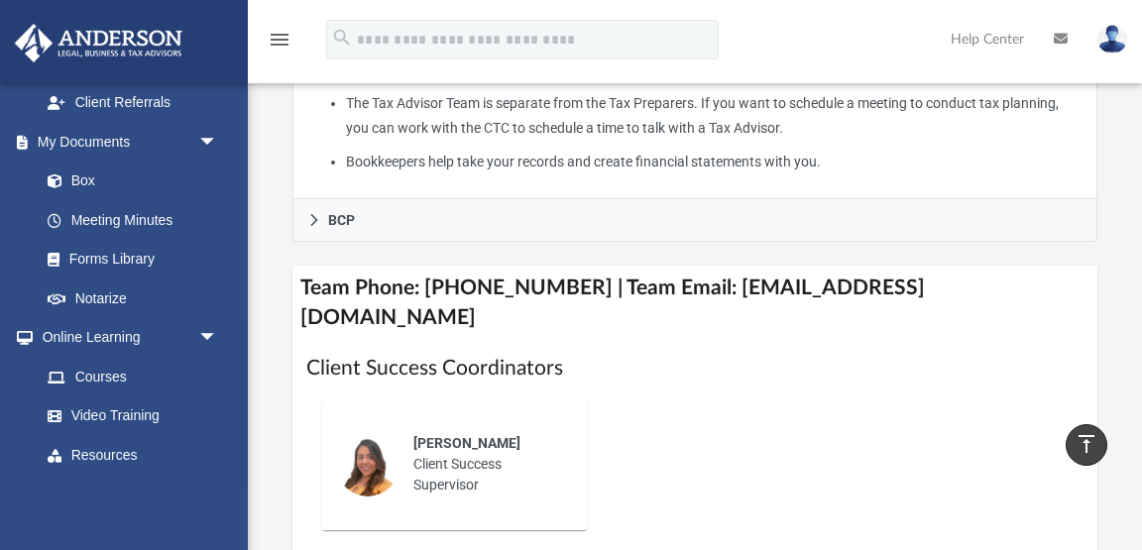
scroll to position [966, 0]
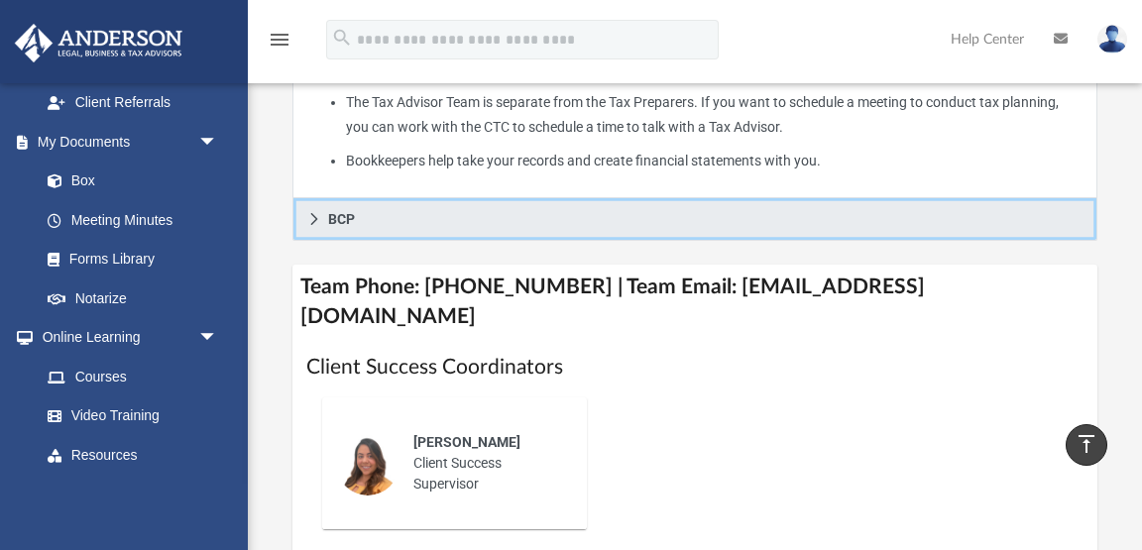
click at [443, 241] on link "BCP" at bounding box center [695, 219] width 805 height 43
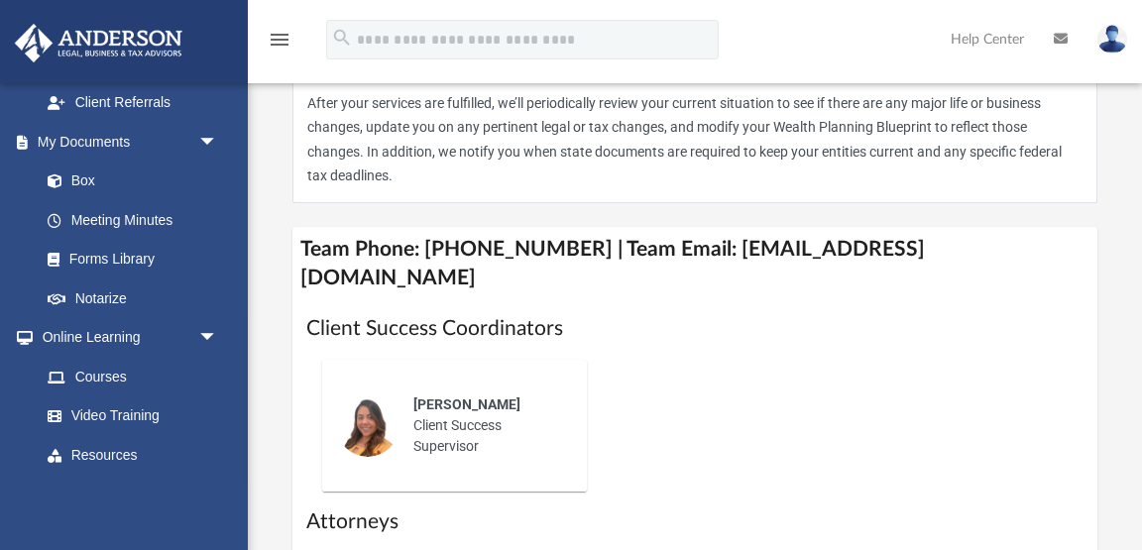
scroll to position [699, 0]
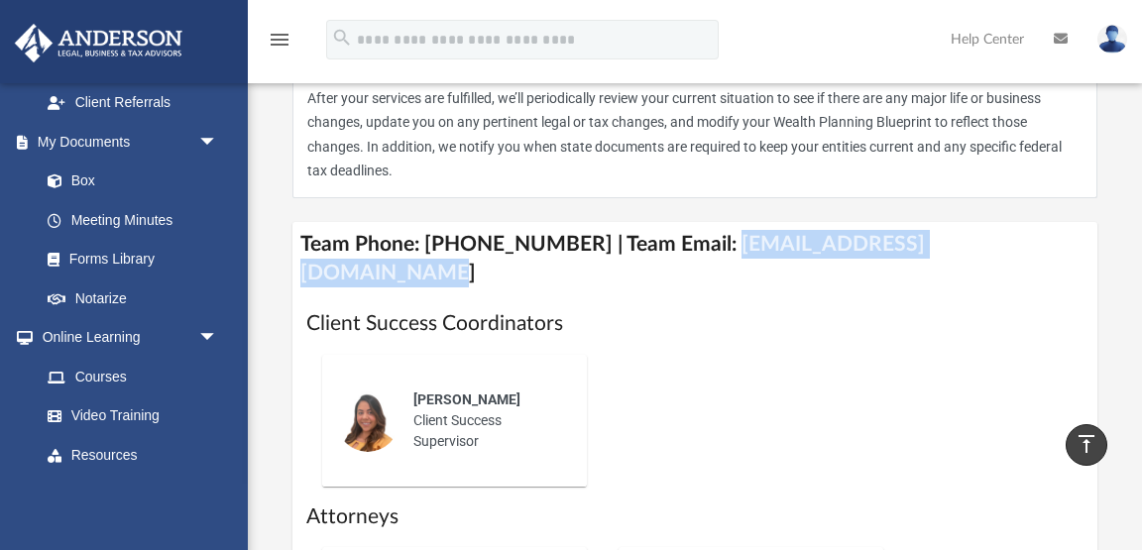
drag, startPoint x: 705, startPoint y: 247, endPoint x: 1006, endPoint y: 244, distance: 301.5
click at [1006, 244] on h4 "Team Phone: (725) 208-3141 | Team Email: myteam@andersonadvisors.com" at bounding box center [695, 259] width 805 height 74
copy h4 "myteam@andersonadvisors.com"
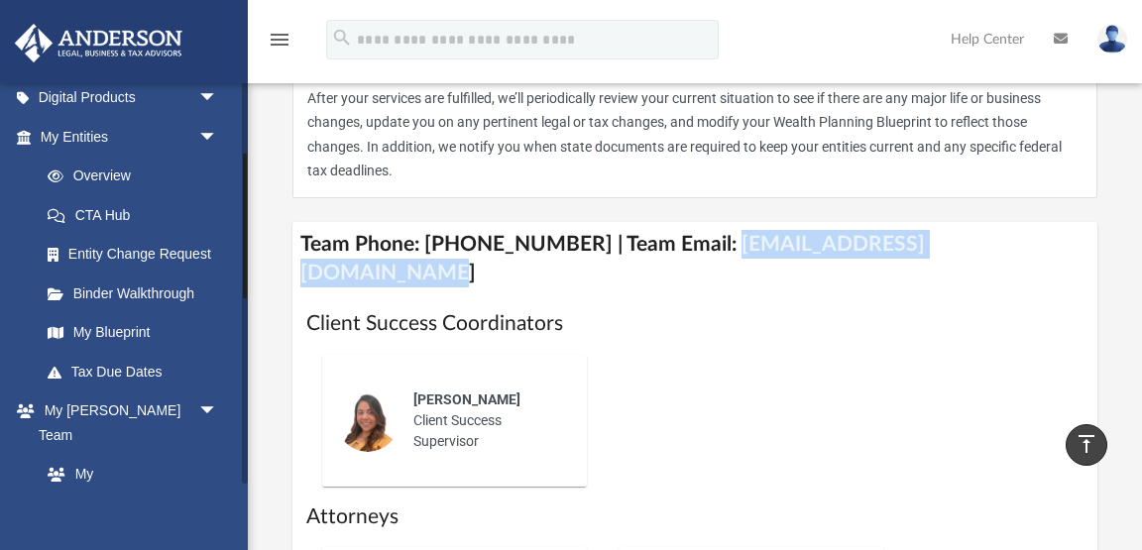
scroll to position [156, 0]
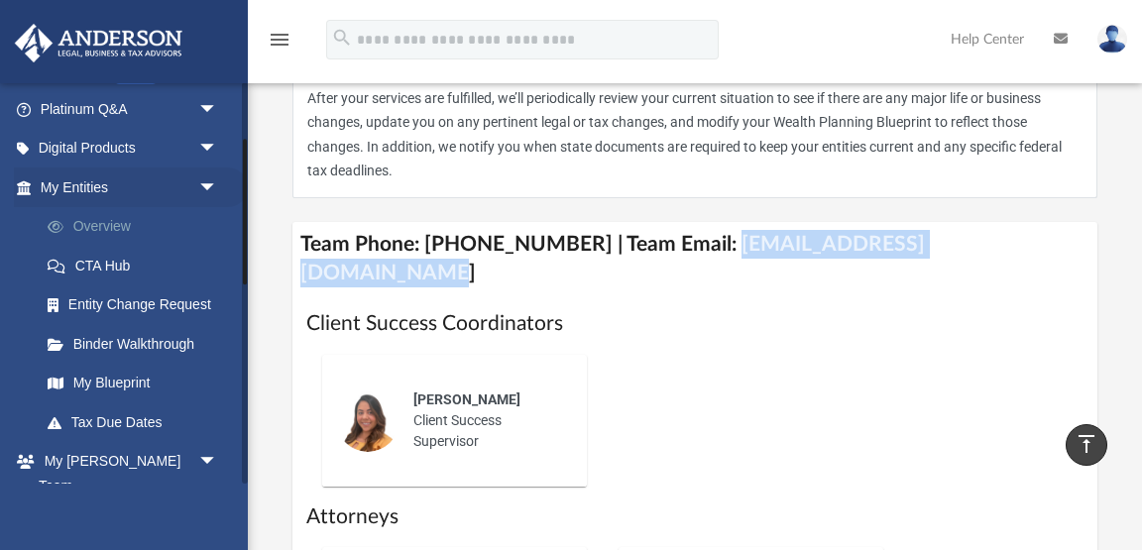
click at [121, 222] on link "Overview" at bounding box center [138, 227] width 220 height 40
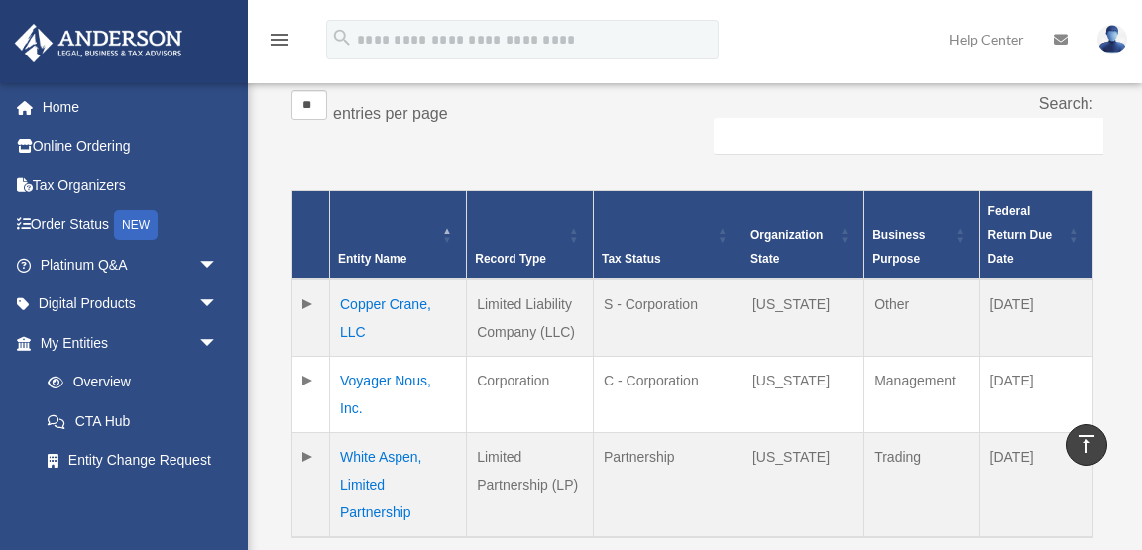
scroll to position [383, 0]
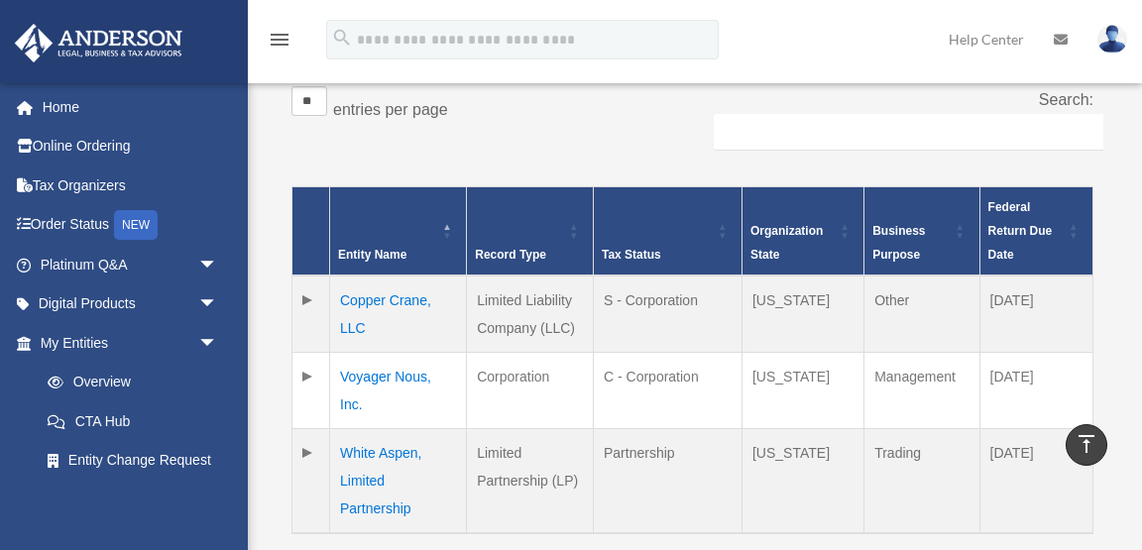
click at [395, 276] on td "Copper Crane, LLC" at bounding box center [398, 314] width 137 height 77
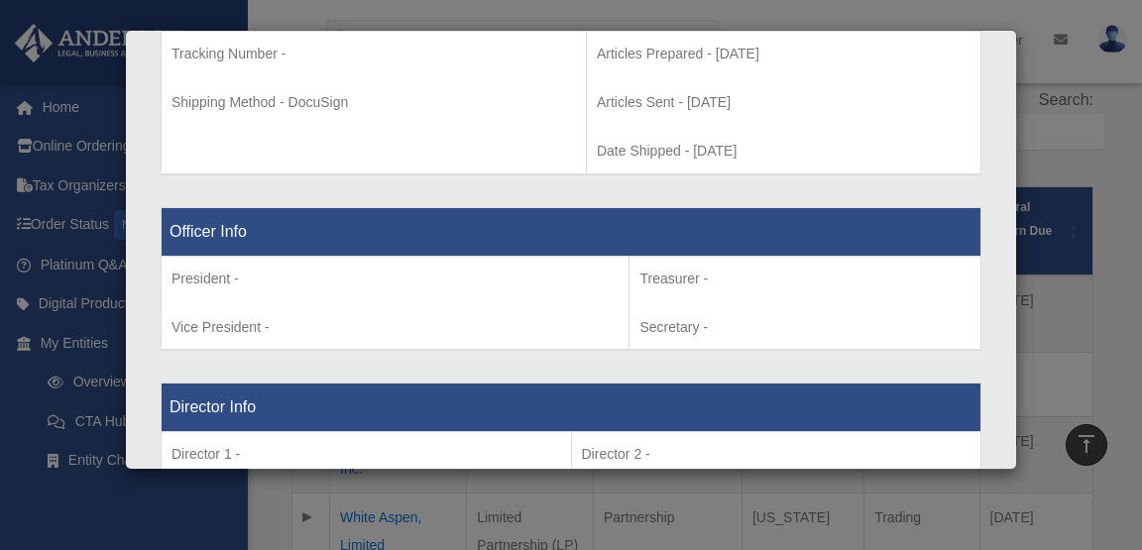
scroll to position [1111, 0]
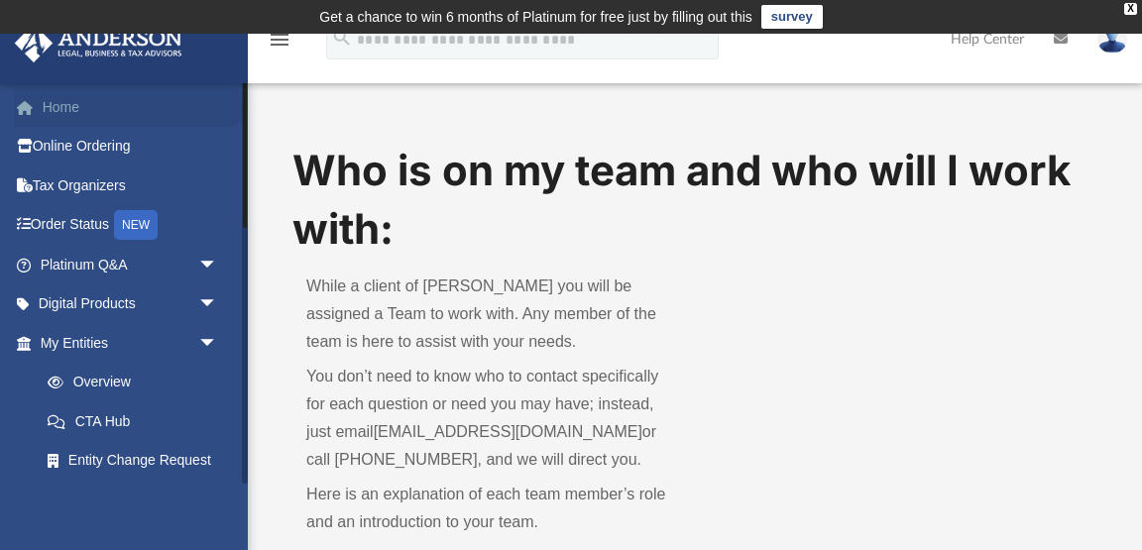
click at [65, 108] on link "Home" at bounding box center [131, 107] width 234 height 40
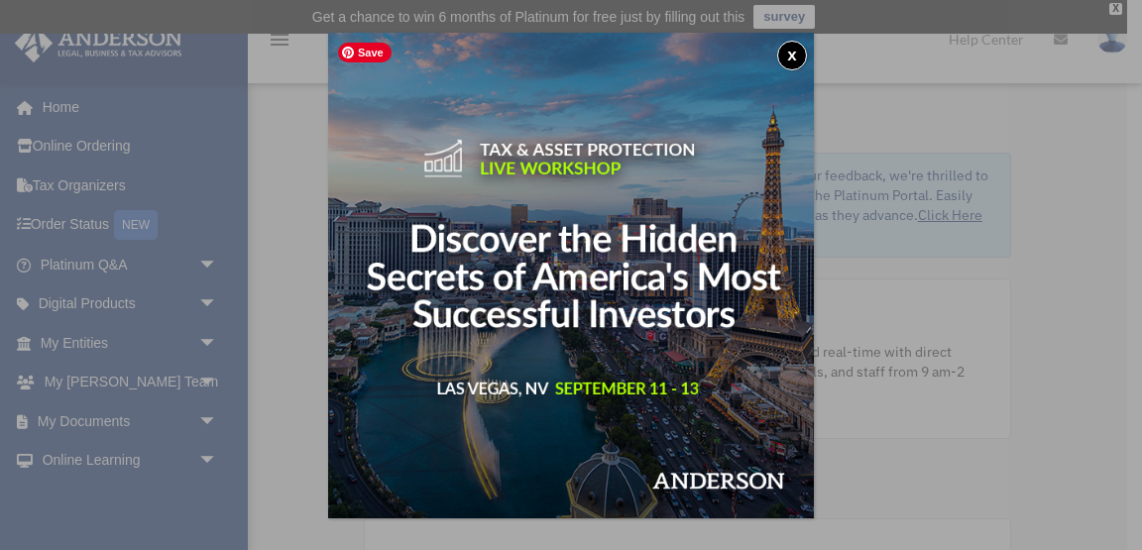
click at [602, 272] on img at bounding box center [571, 276] width 486 height 486
click at [792, 52] on button "x" at bounding box center [792, 56] width 30 height 30
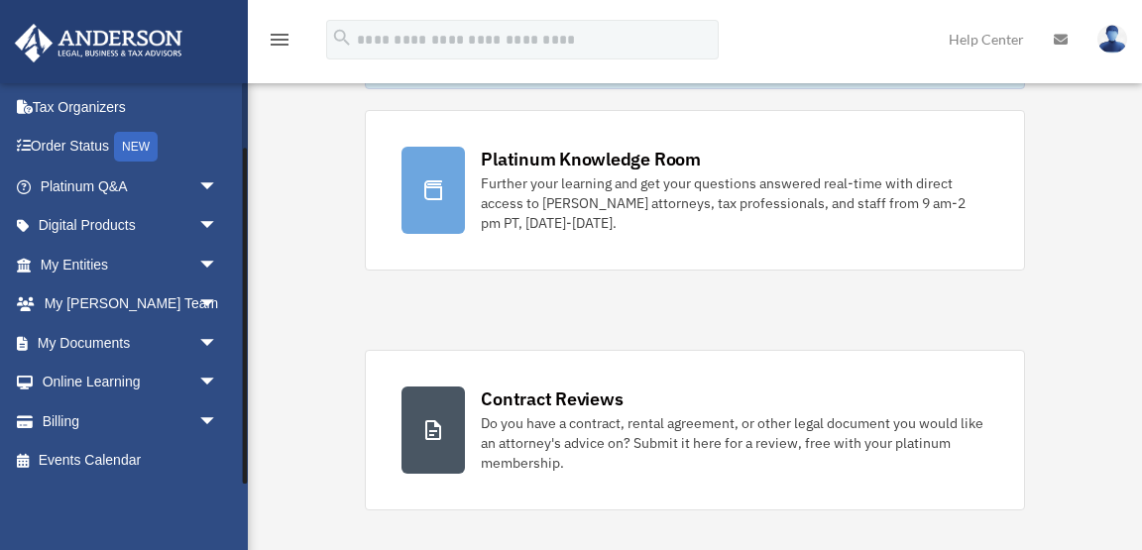
scroll to position [171, 0]
click at [94, 303] on link "My [PERSON_NAME] Team arrow_drop_down" at bounding box center [131, 305] width 234 height 40
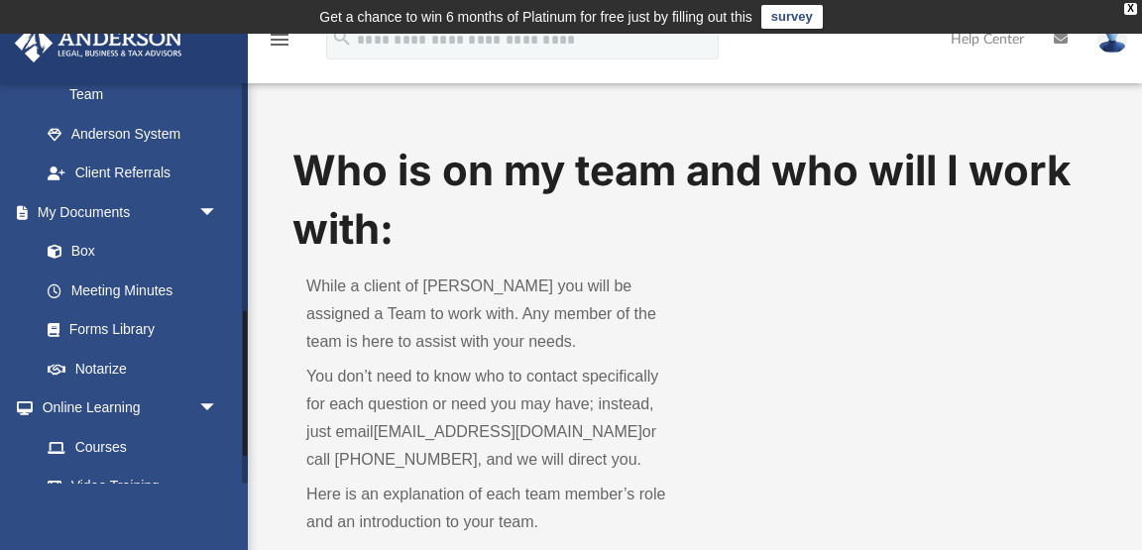
scroll to position [637, 0]
click at [117, 425] on link "Courses" at bounding box center [138, 445] width 220 height 40
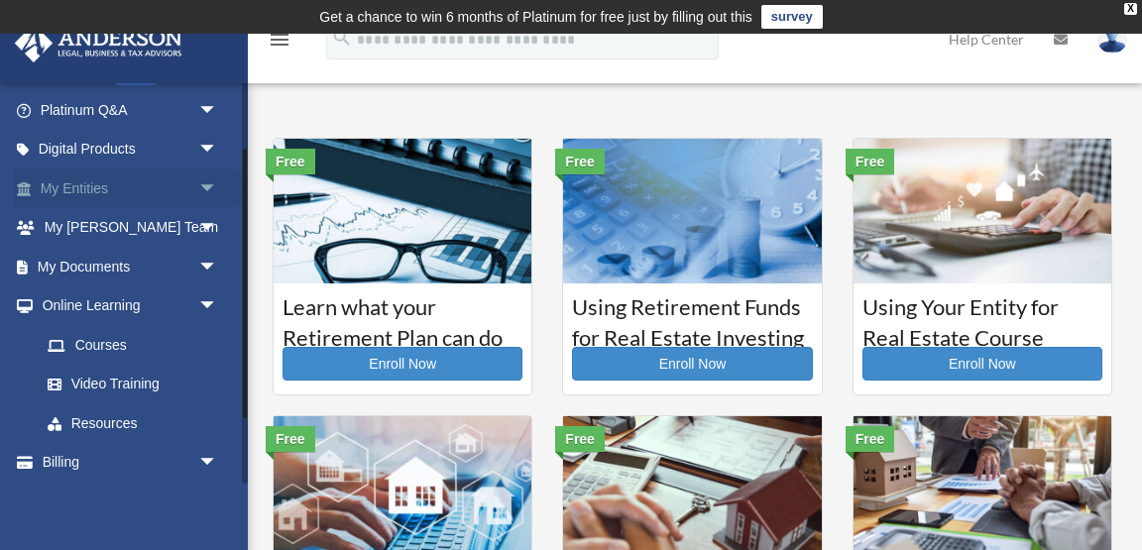
scroll to position [195, 0]
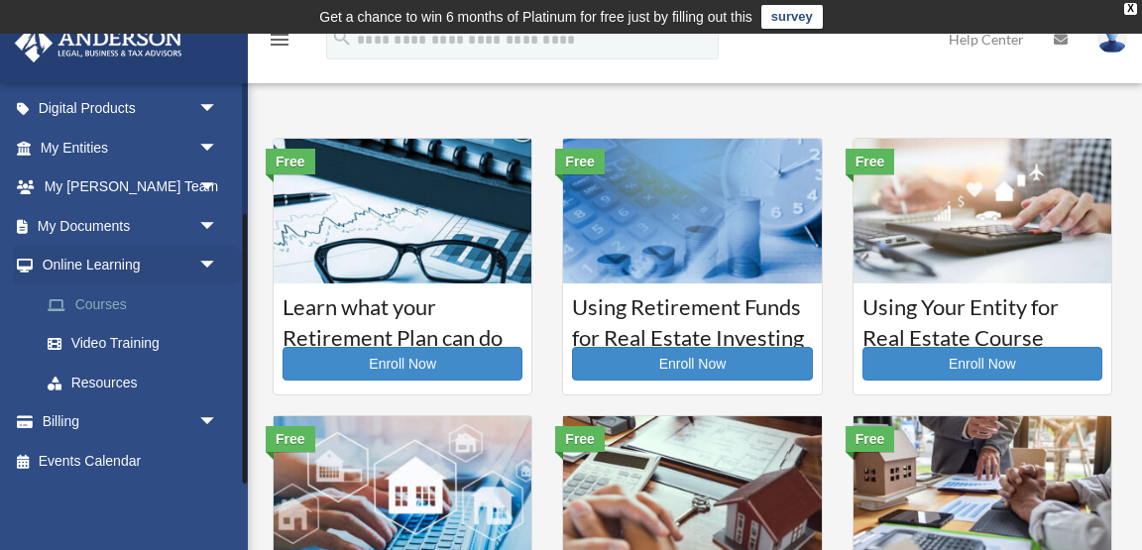
click at [120, 309] on link "Courses" at bounding box center [138, 305] width 220 height 40
click at [100, 305] on link "Courses" at bounding box center [138, 305] width 220 height 40
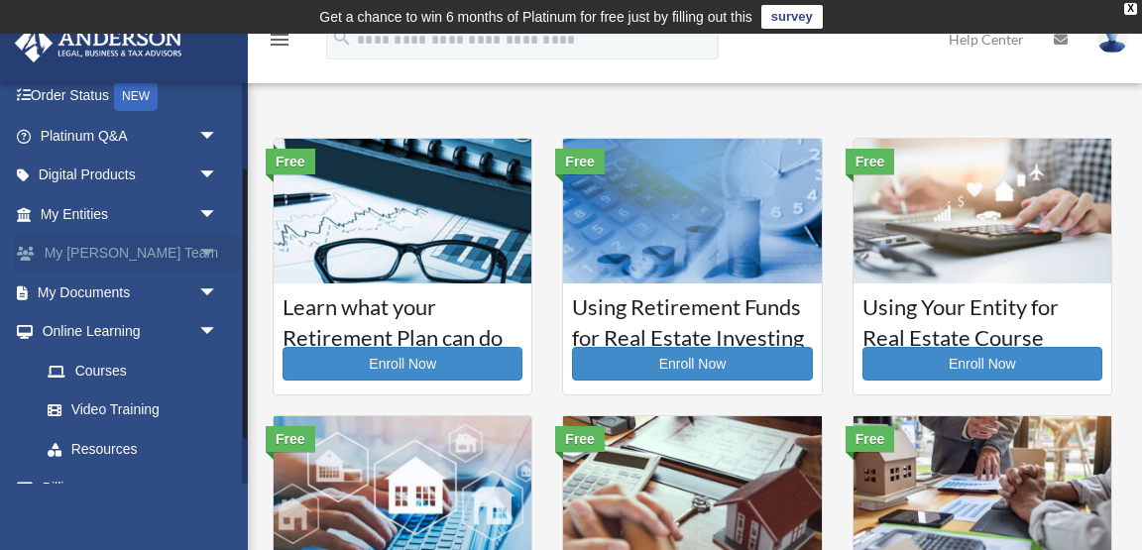
scroll to position [195, 0]
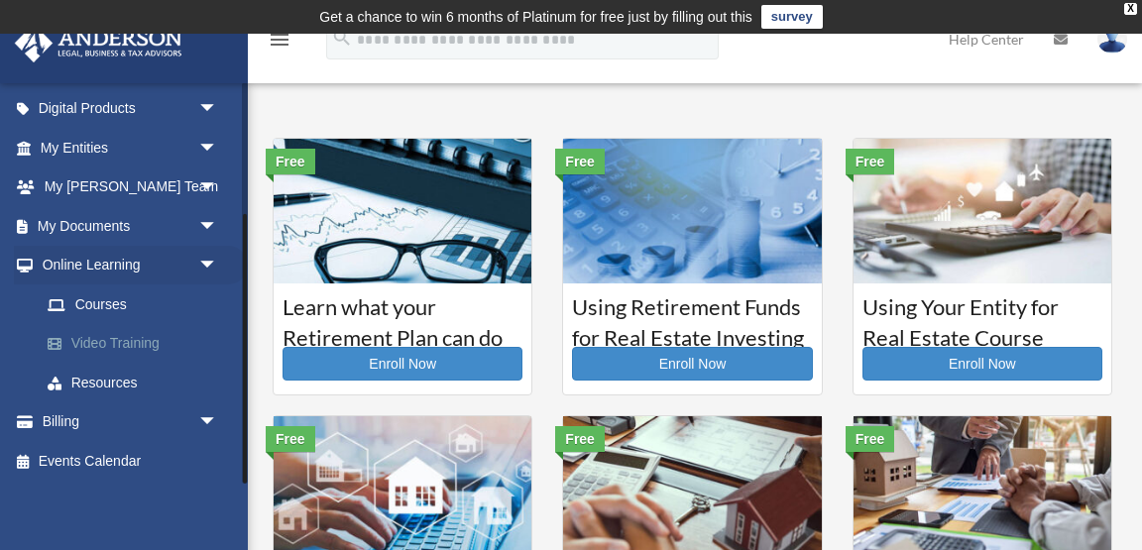
click at [111, 343] on link "Video Training" at bounding box center [138, 344] width 220 height 40
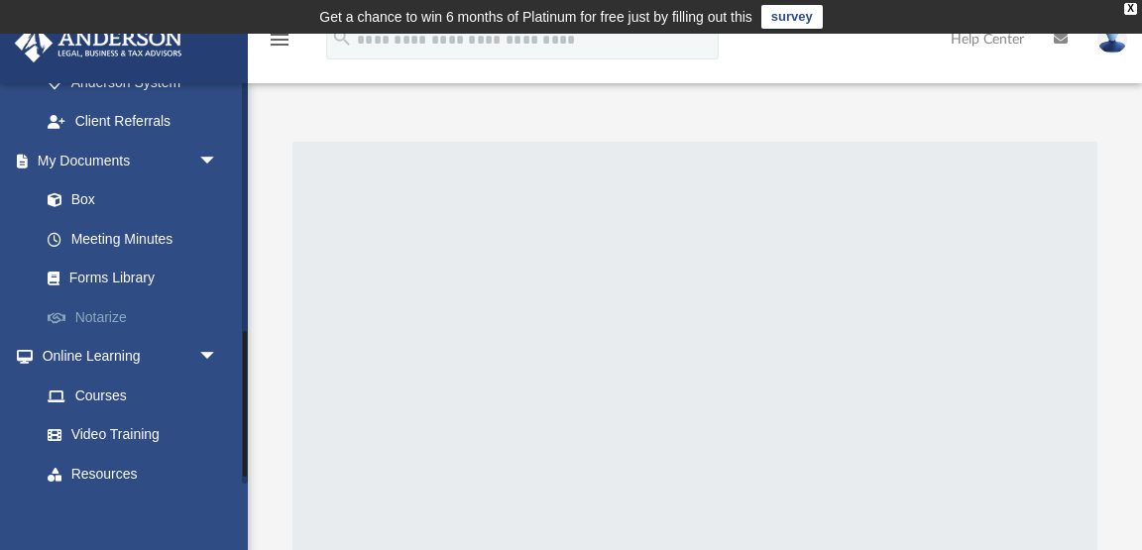
scroll to position [686, 0]
click at [109, 415] on link "Video Training" at bounding box center [138, 435] width 220 height 40
click at [118, 415] on link "Video Training" at bounding box center [138, 435] width 220 height 40
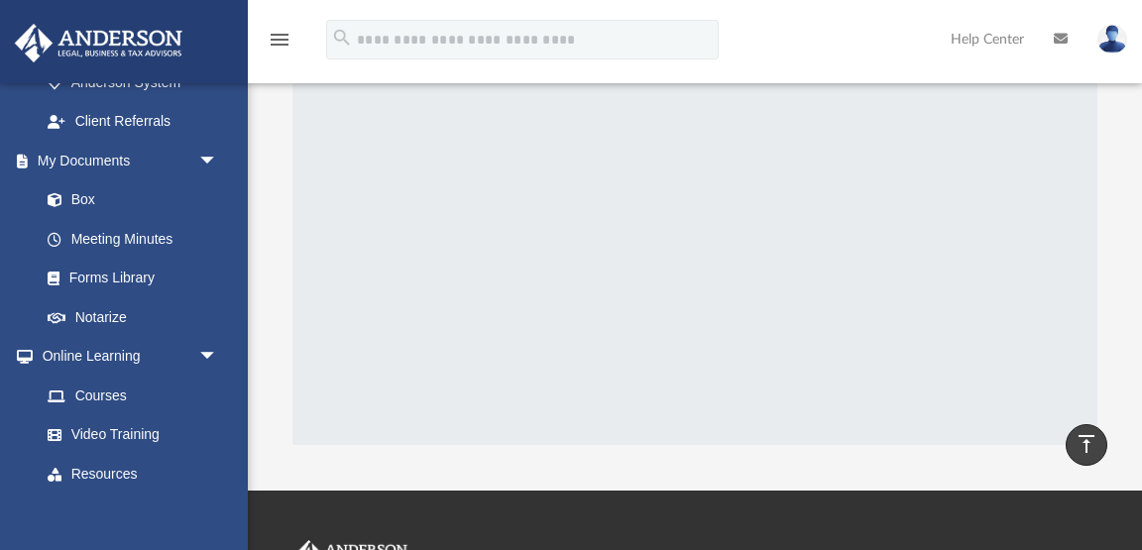
scroll to position [0, 0]
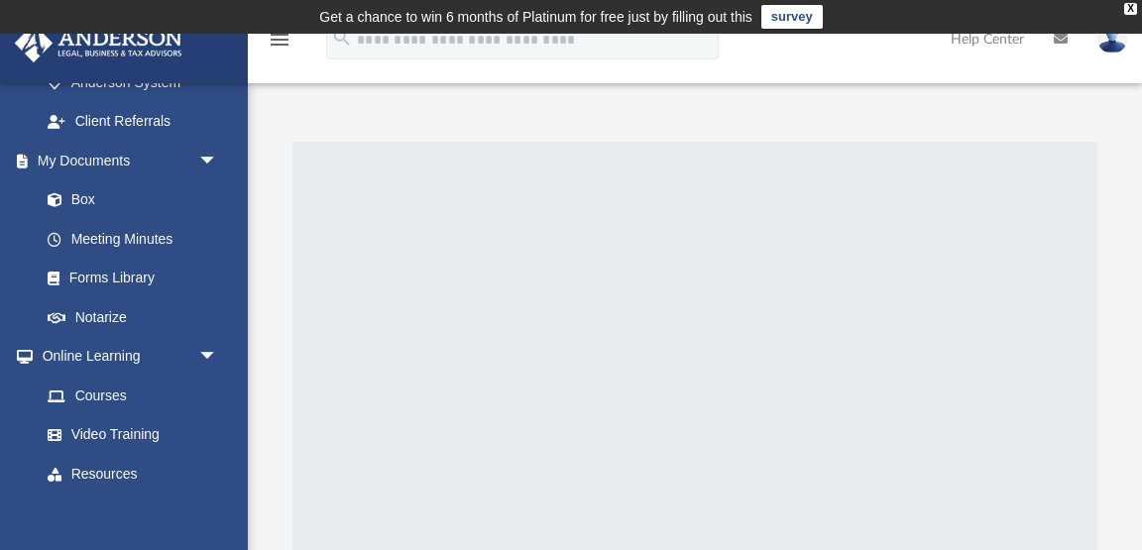
click at [445, 285] on div at bounding box center [695, 390] width 805 height 496
click at [1130, 7] on div "X" at bounding box center [1130, 9] width 13 height 12
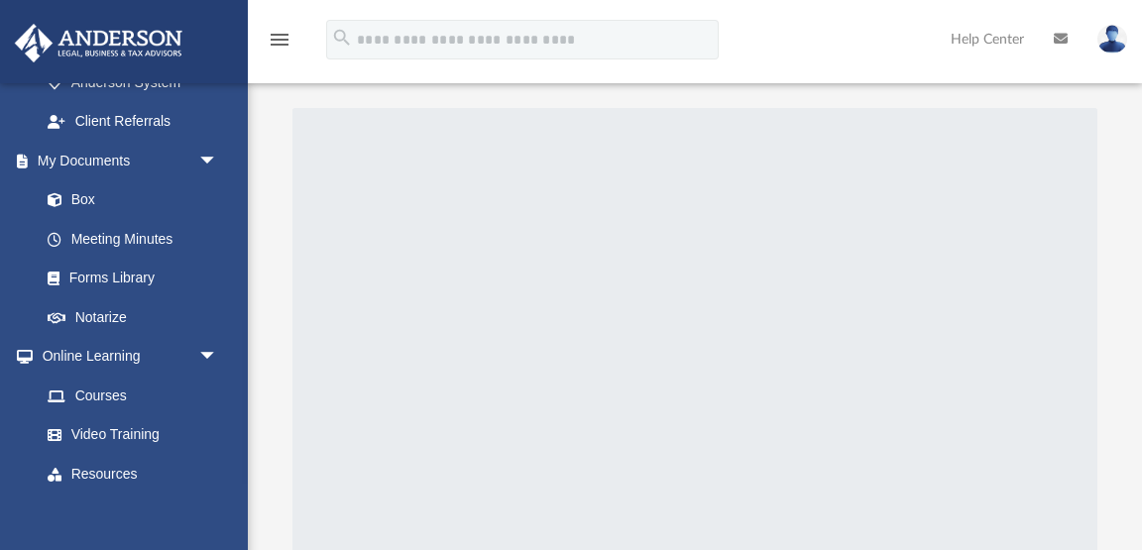
click at [1115, 31] on img at bounding box center [1113, 39] width 30 height 29
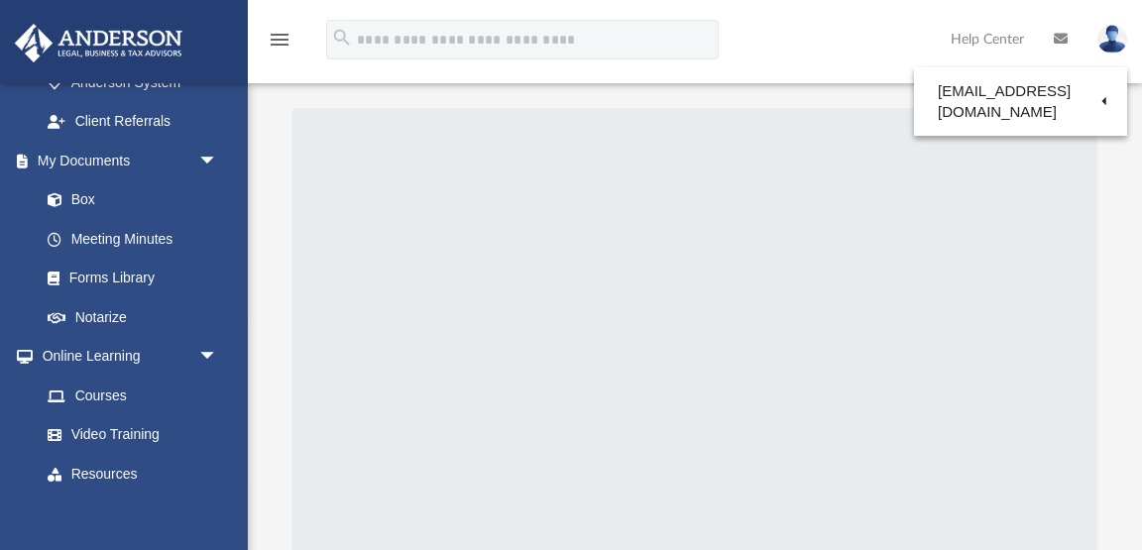
click at [564, 245] on div at bounding box center [695, 356] width 805 height 496
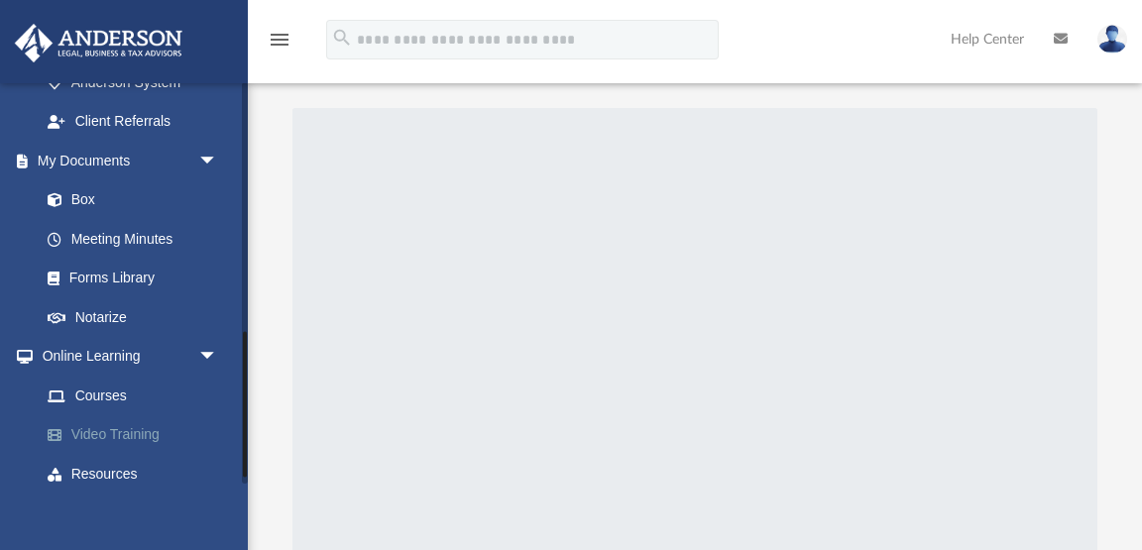
click at [138, 415] on link "Video Training" at bounding box center [138, 435] width 220 height 40
click at [208, 337] on span "arrow_drop_down" at bounding box center [218, 357] width 40 height 41
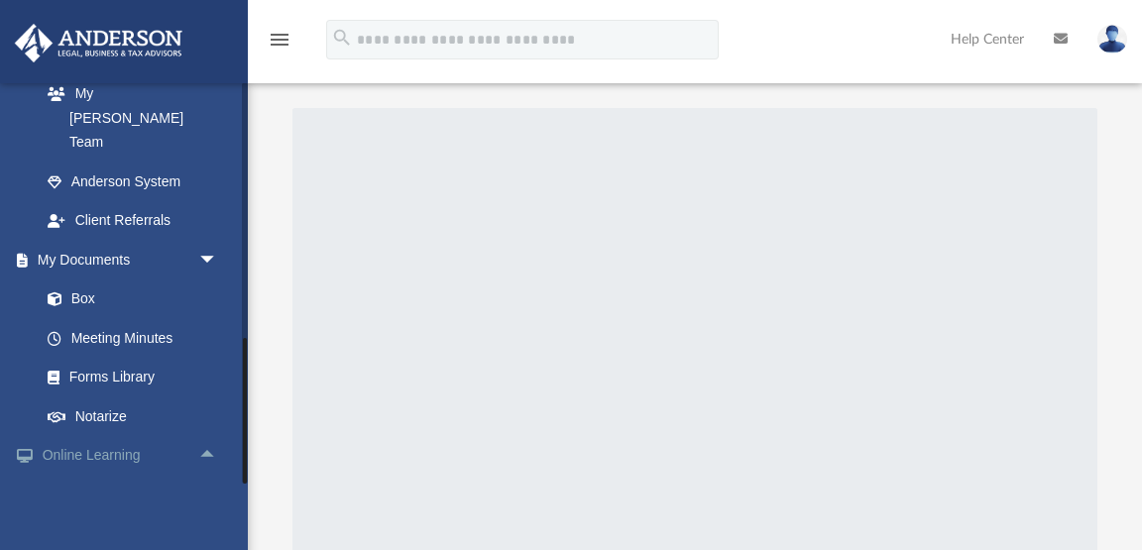
click at [204, 436] on span "arrow_drop_up" at bounding box center [218, 456] width 40 height 41
click at [116, 515] on link "Video Training" at bounding box center [138, 535] width 220 height 40
click at [96, 475] on link "Courses" at bounding box center [138, 495] width 220 height 40
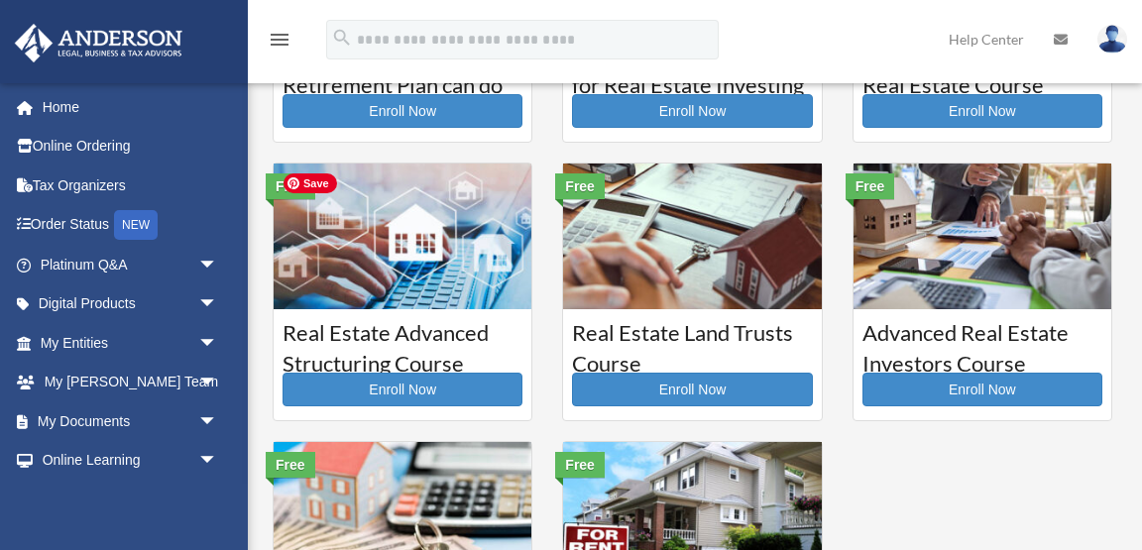
scroll to position [231, 0]
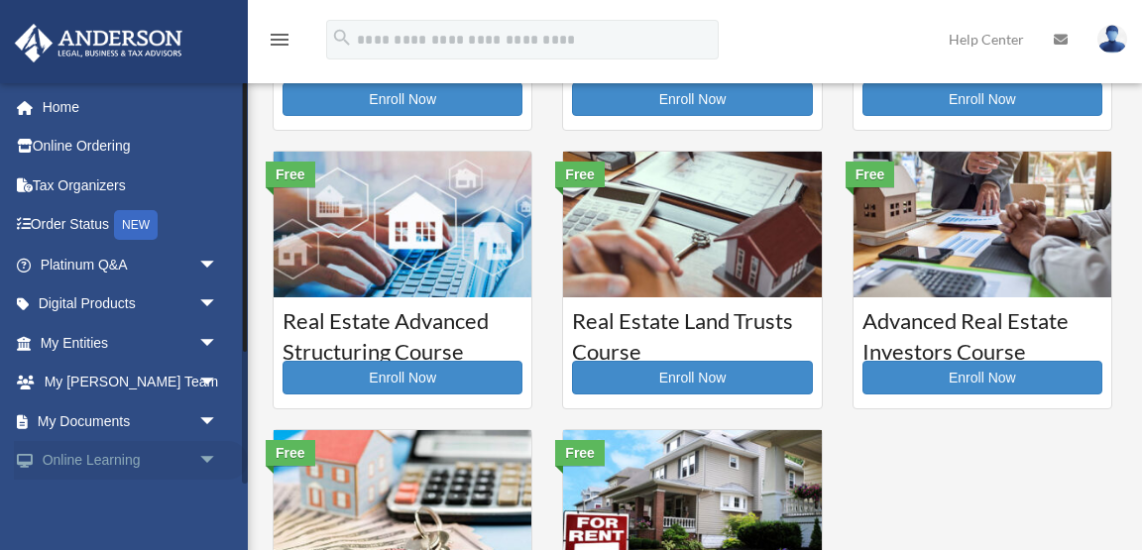
click at [111, 455] on link "Online Learning arrow_drop_down" at bounding box center [131, 461] width 234 height 40
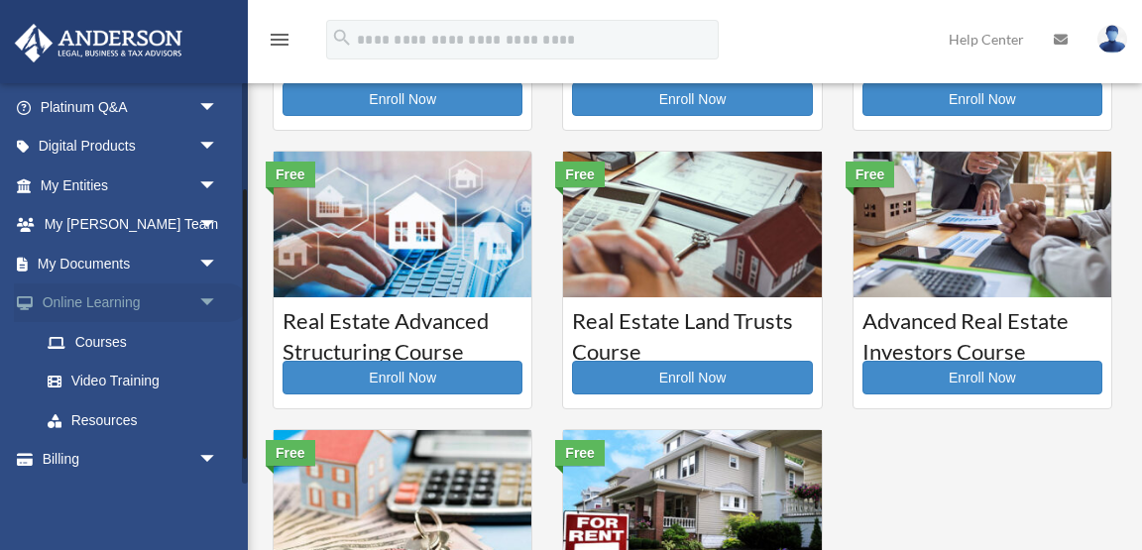
scroll to position [159, 0]
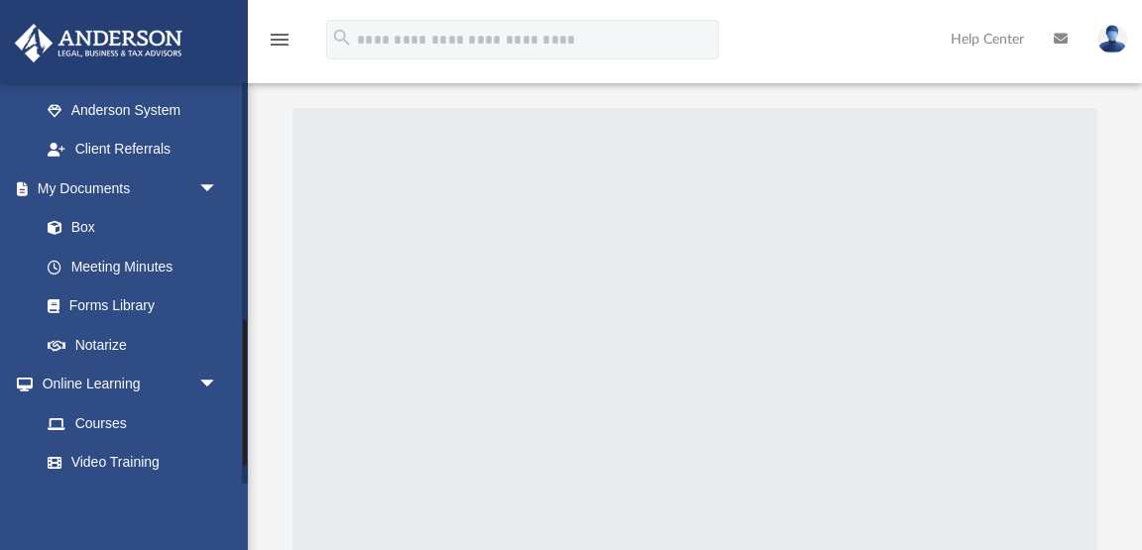
scroll to position [684, 0]
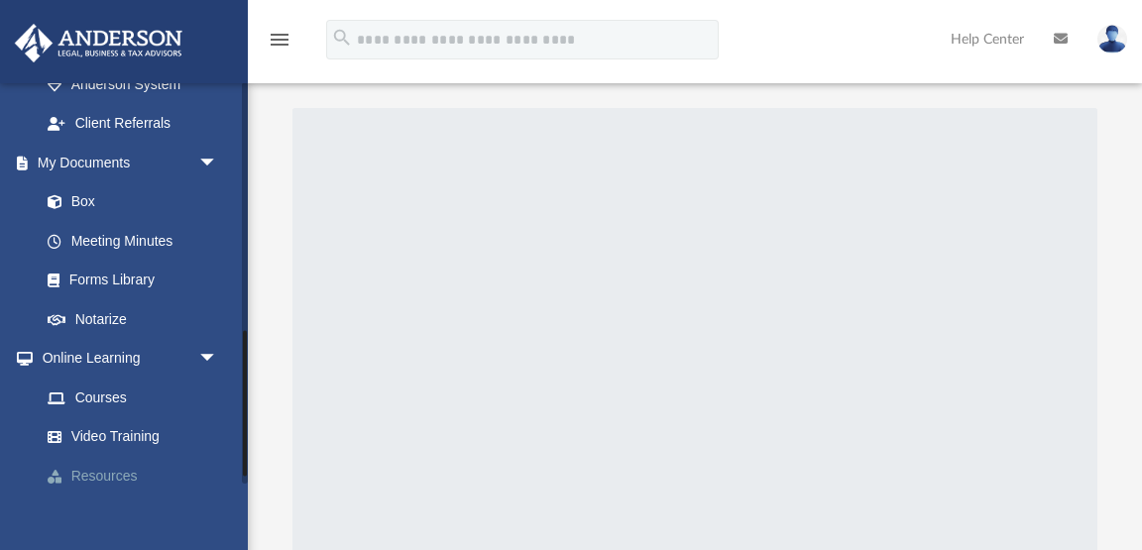
click at [119, 456] on link "Resources" at bounding box center [138, 476] width 220 height 40
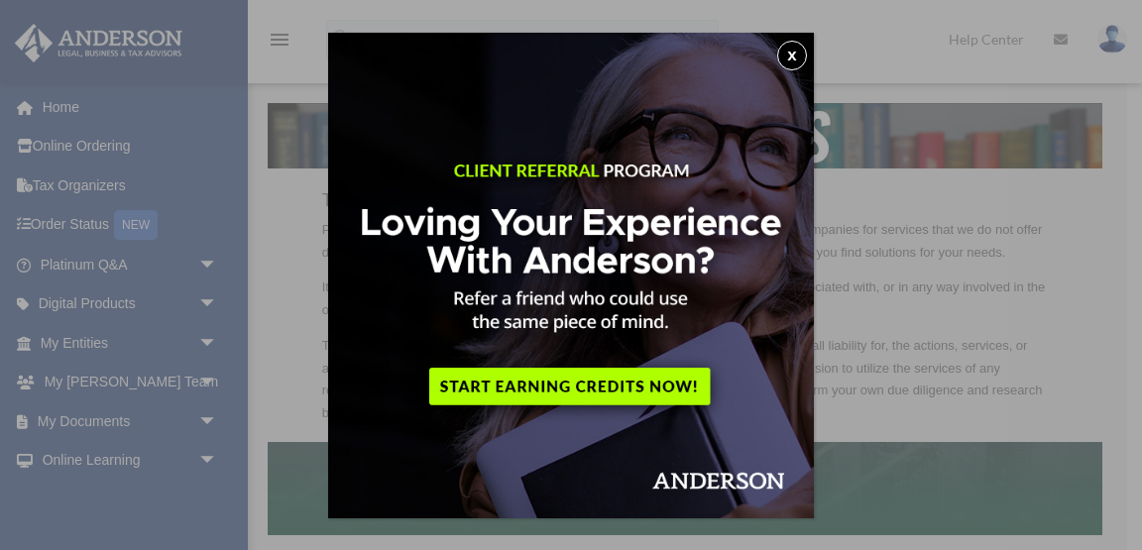
click at [789, 59] on button "x" at bounding box center [792, 56] width 30 height 30
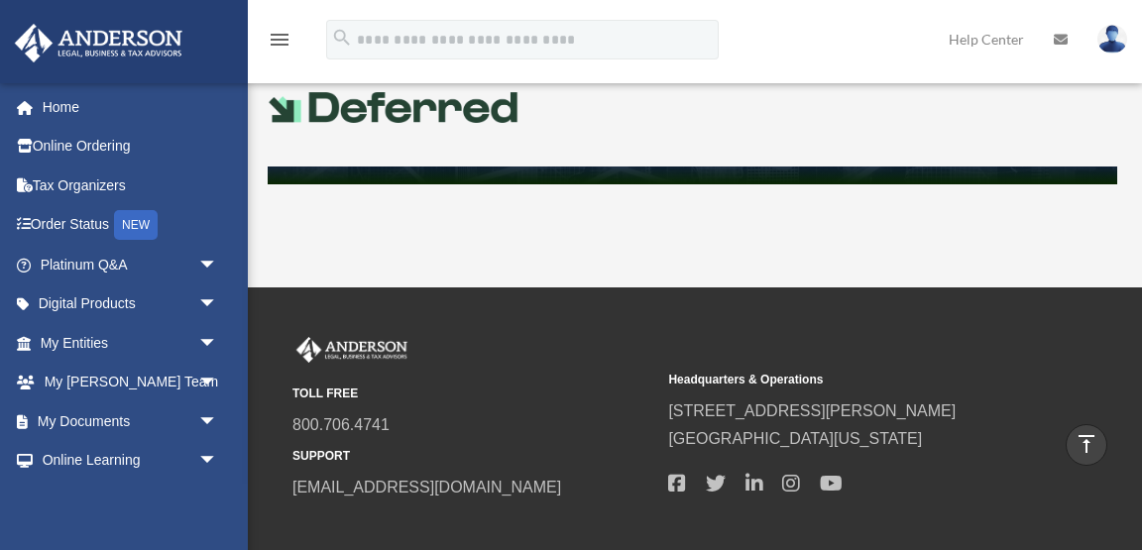
scroll to position [956, 0]
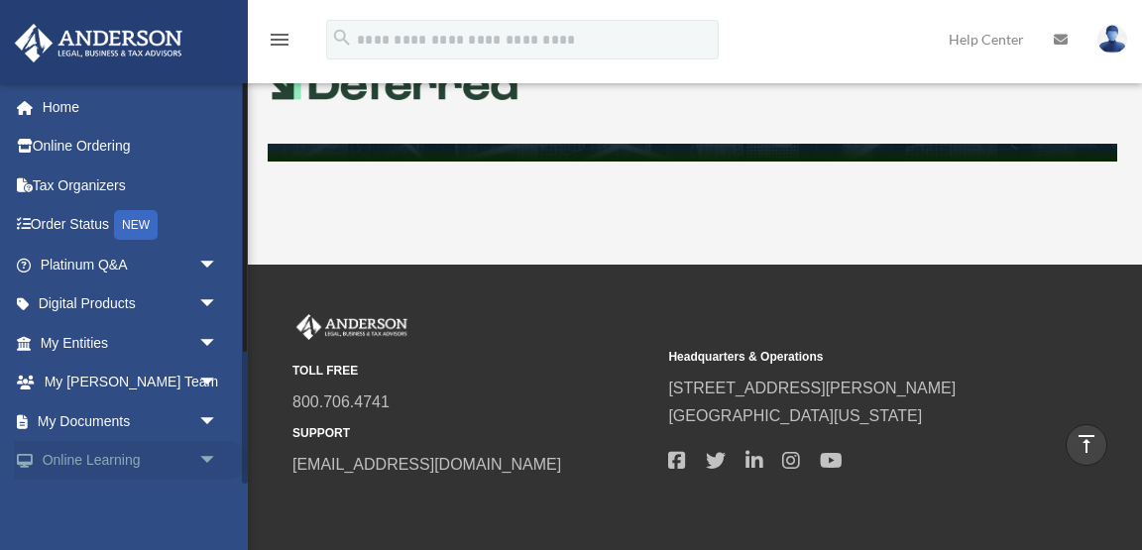
click at [118, 458] on link "Online Learning arrow_drop_down" at bounding box center [131, 461] width 234 height 40
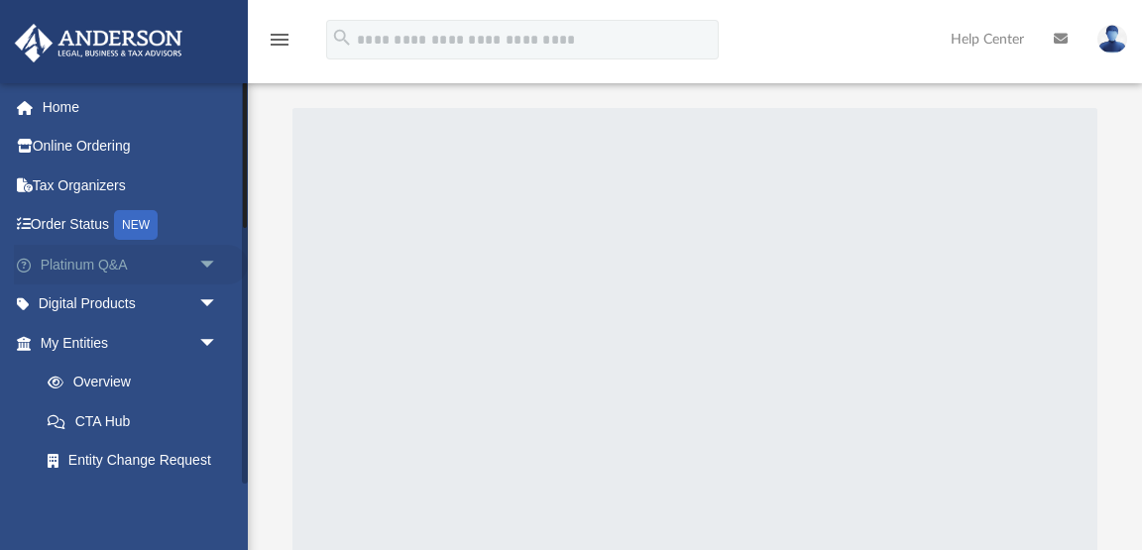
click at [123, 265] on link "Platinum Q&A arrow_drop_down" at bounding box center [131, 265] width 234 height 40
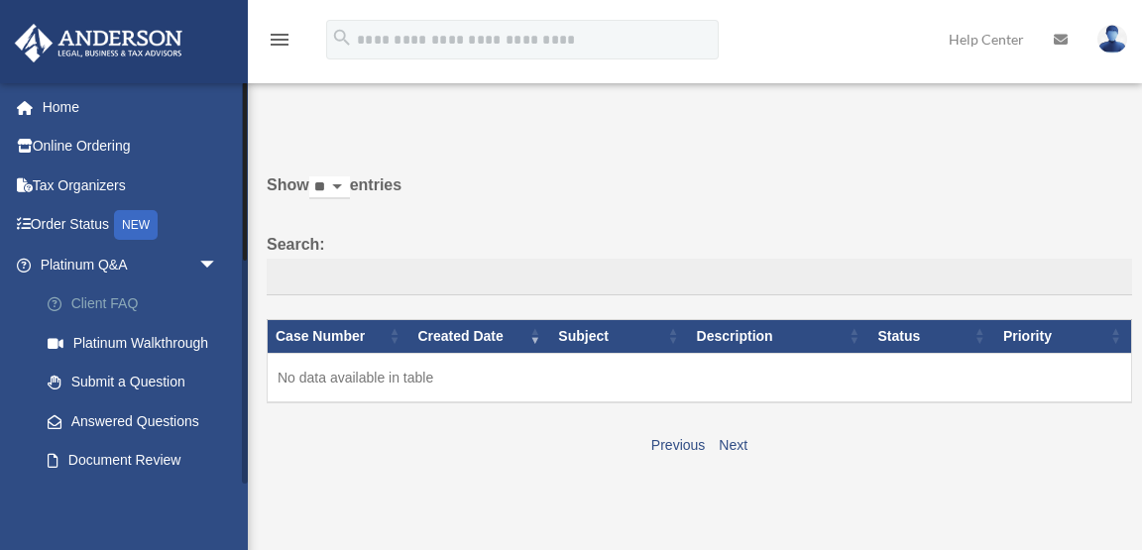
click at [113, 299] on link "Client FAQ" at bounding box center [138, 305] width 220 height 40
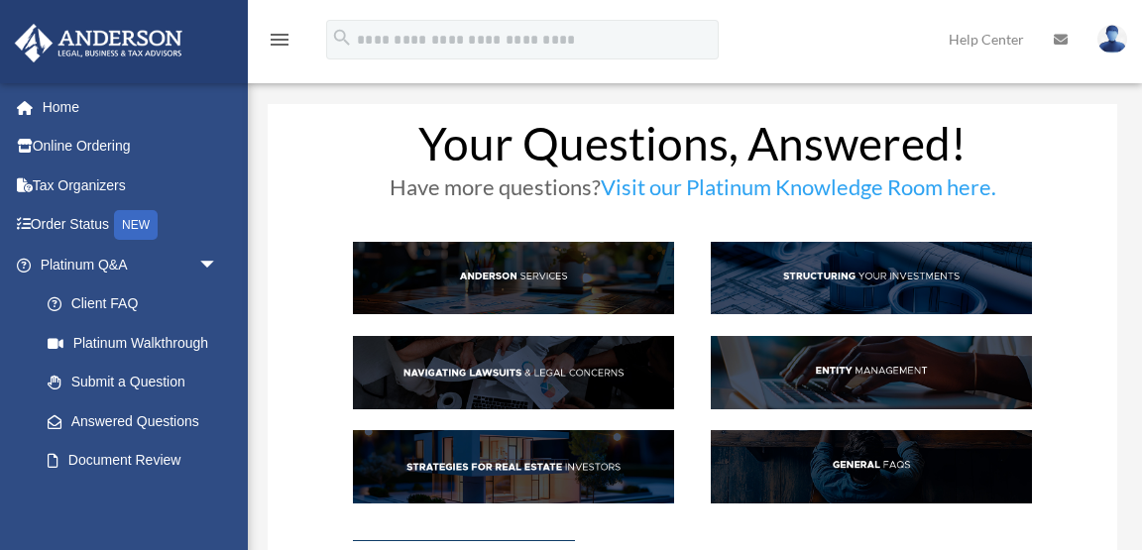
click at [718, 189] on link "Visit our Platinum Knowledge Room here." at bounding box center [799, 192] width 396 height 37
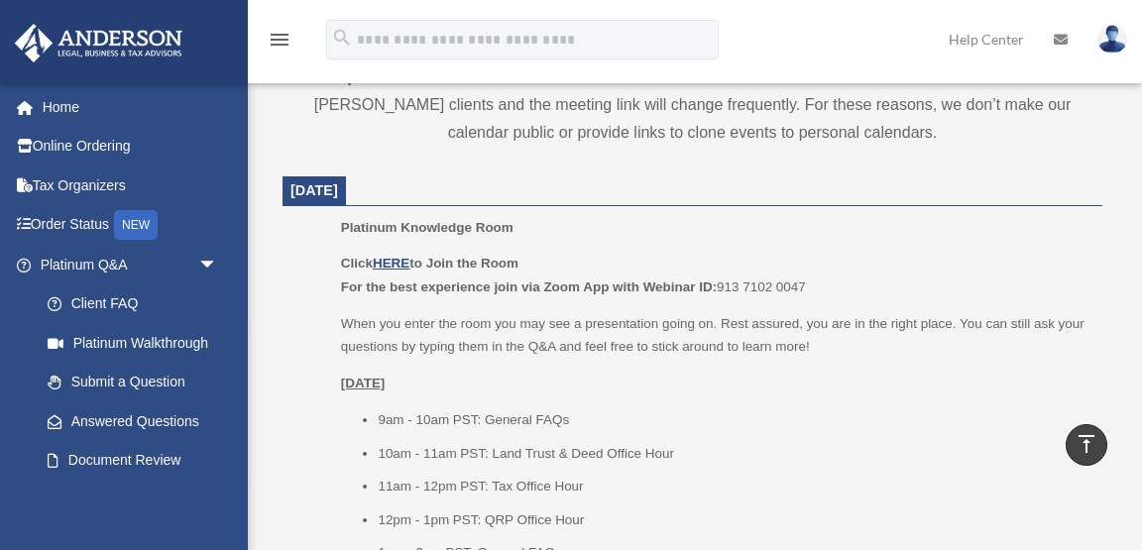
scroll to position [746, 0]
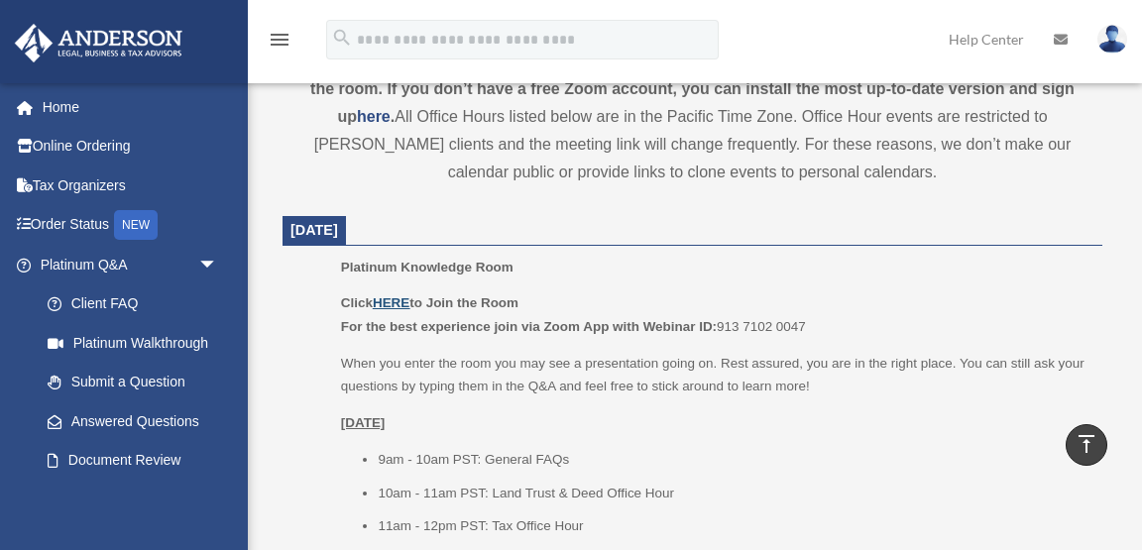
click at [406, 300] on u "HERE" at bounding box center [391, 302] width 37 height 15
